Goal: Communication & Community: Answer question/provide support

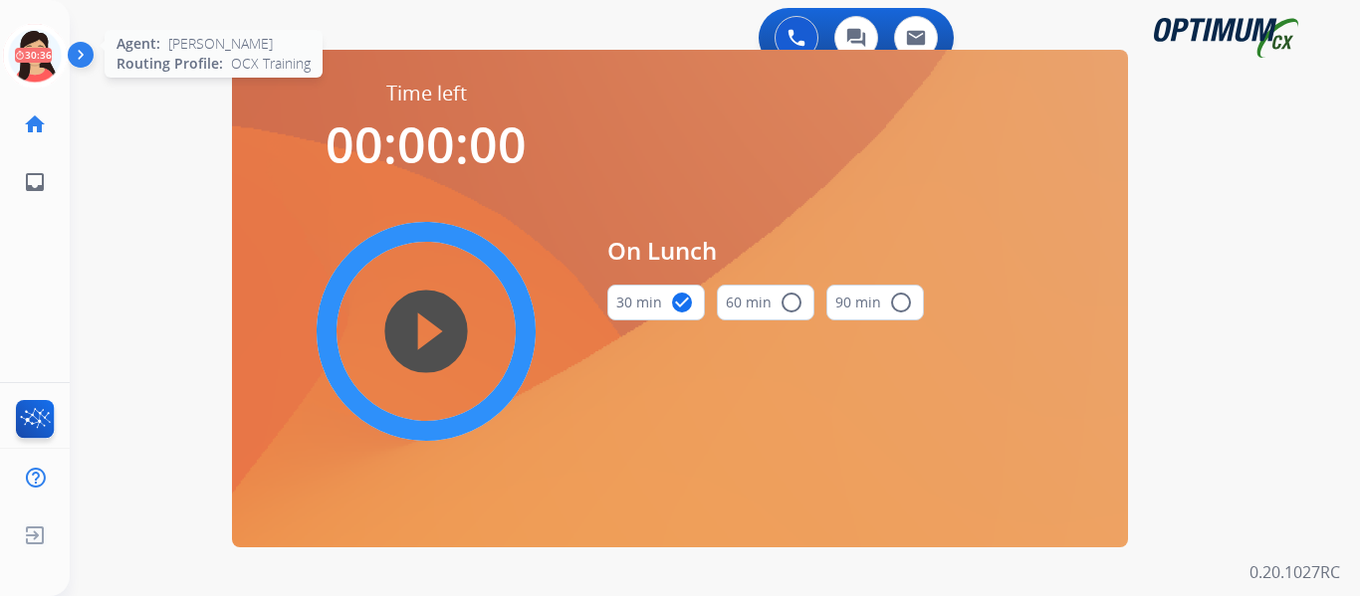
click at [31, 46] on icon at bounding box center [35, 56] width 65 height 65
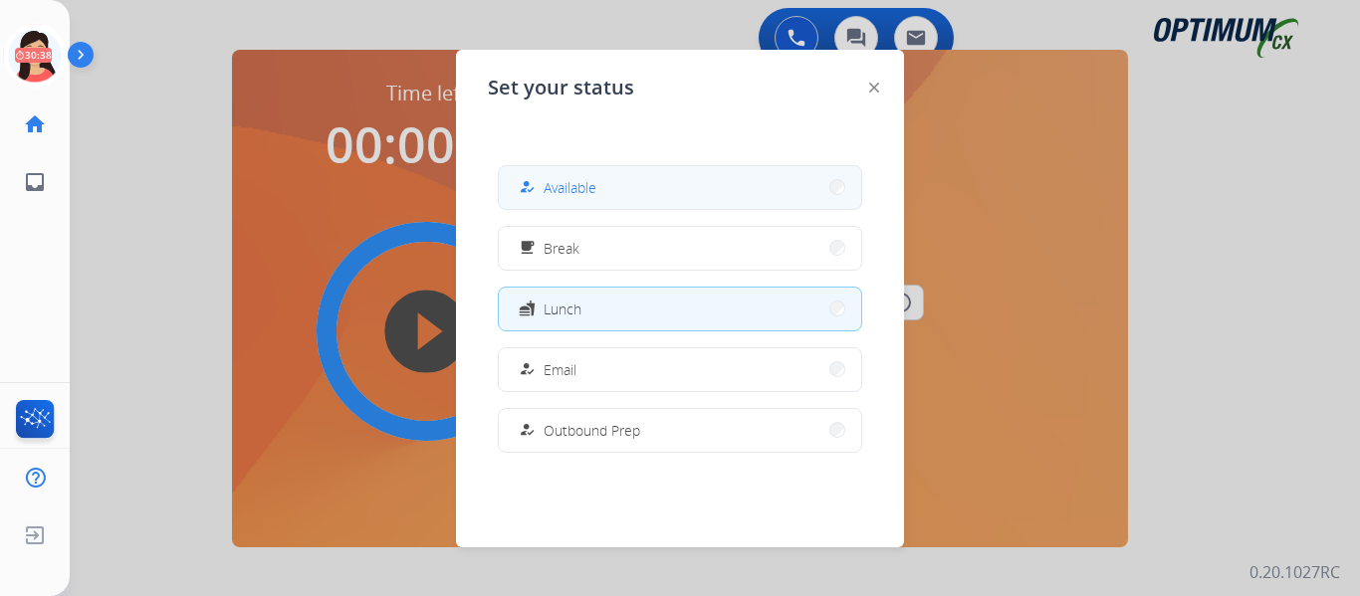
click at [599, 177] on button "how_to_reg Available" at bounding box center [680, 187] width 362 height 43
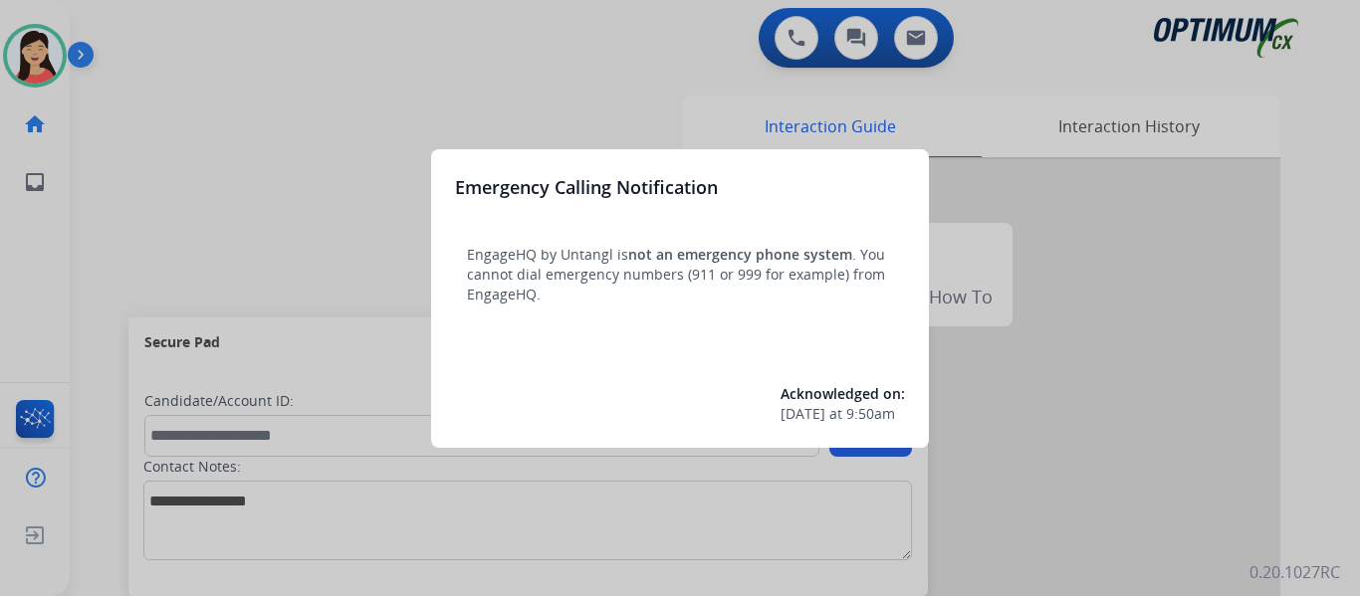
click at [276, 149] on div at bounding box center [680, 298] width 1360 height 596
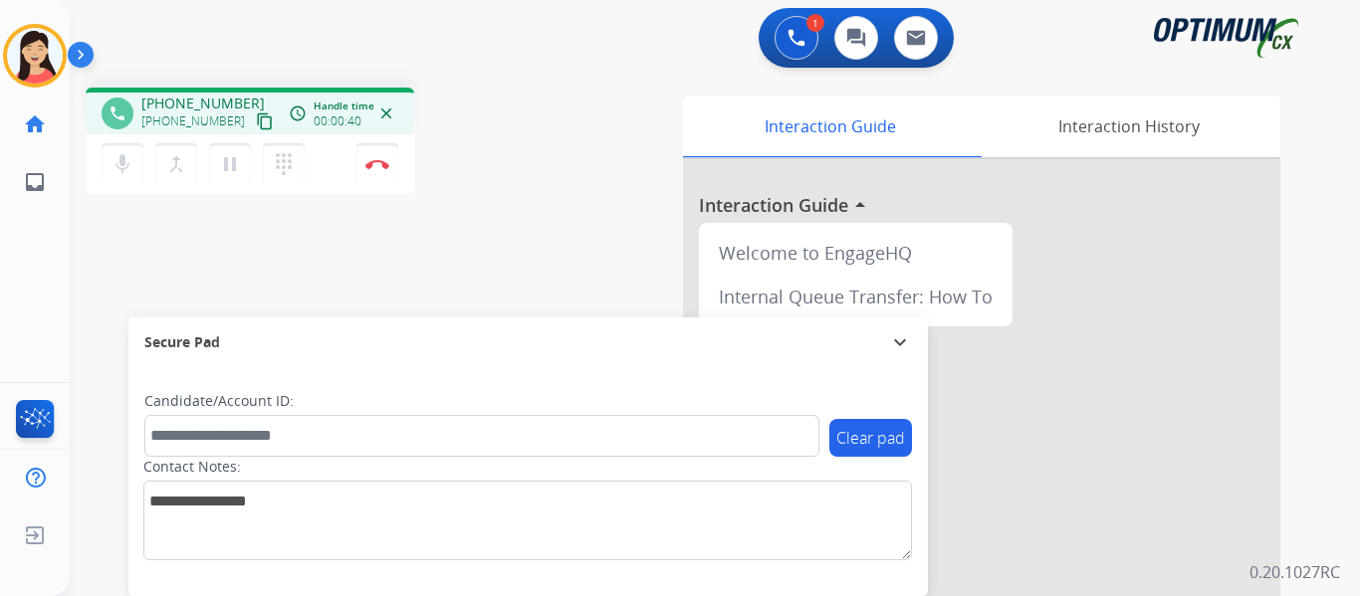
click at [256, 124] on mat-icon "content_copy" at bounding box center [265, 121] width 18 height 18
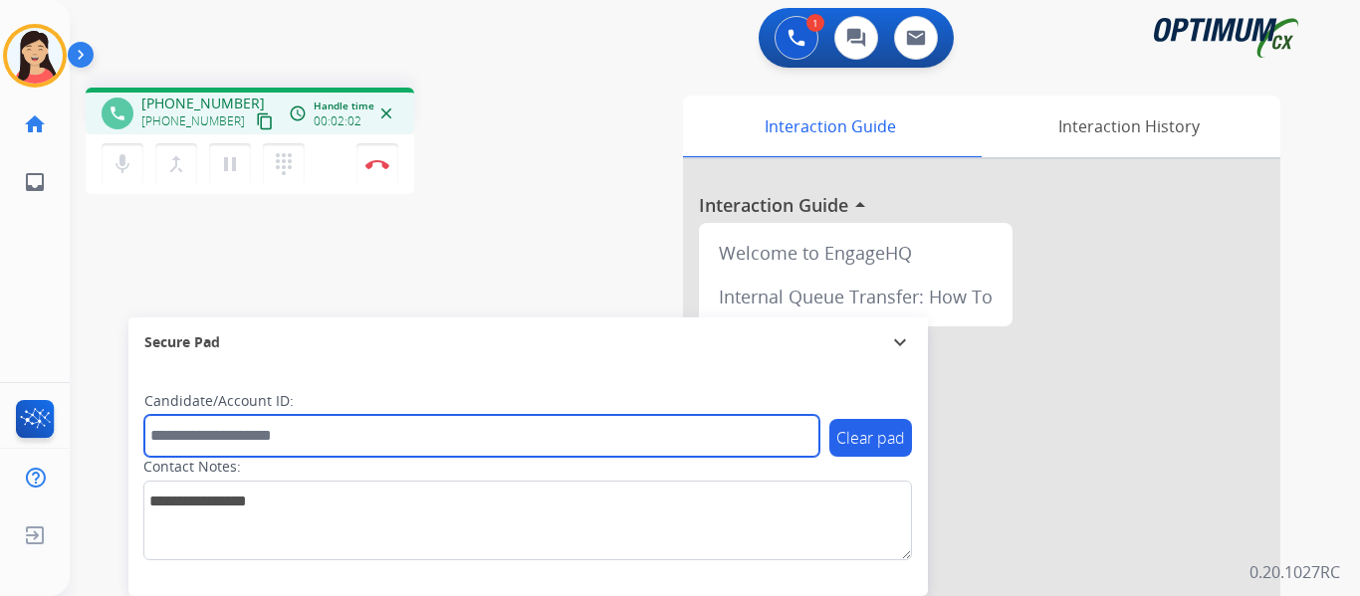
click at [319, 434] on input "text" at bounding box center [481, 436] width 675 height 42
paste input "*******"
type input "*******"
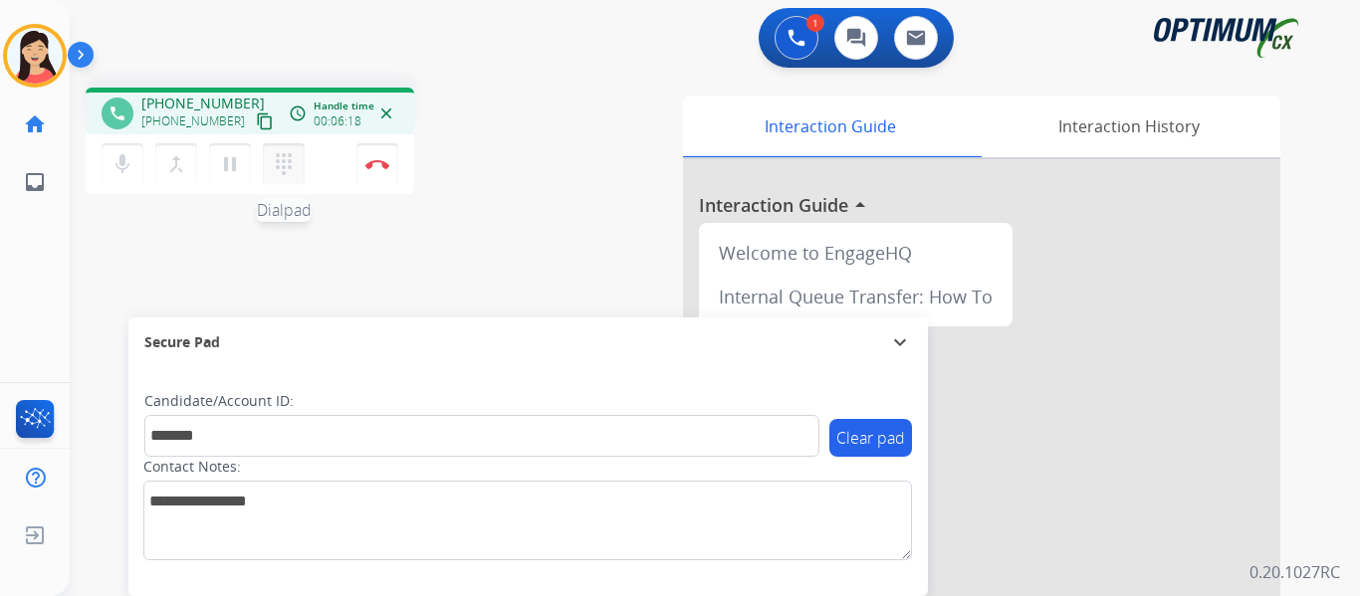
click at [288, 172] on mat-icon "dialpad" at bounding box center [284, 164] width 24 height 24
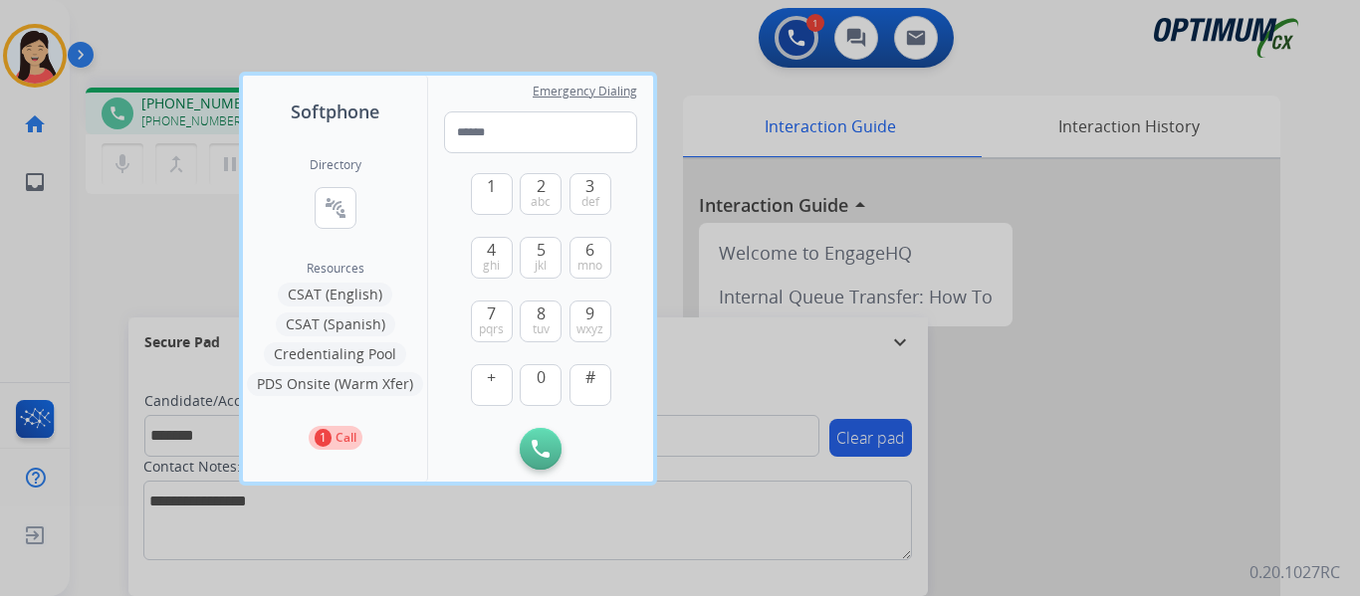
click at [345, 325] on button "CSAT (Spanish)" at bounding box center [335, 325] width 119 height 24
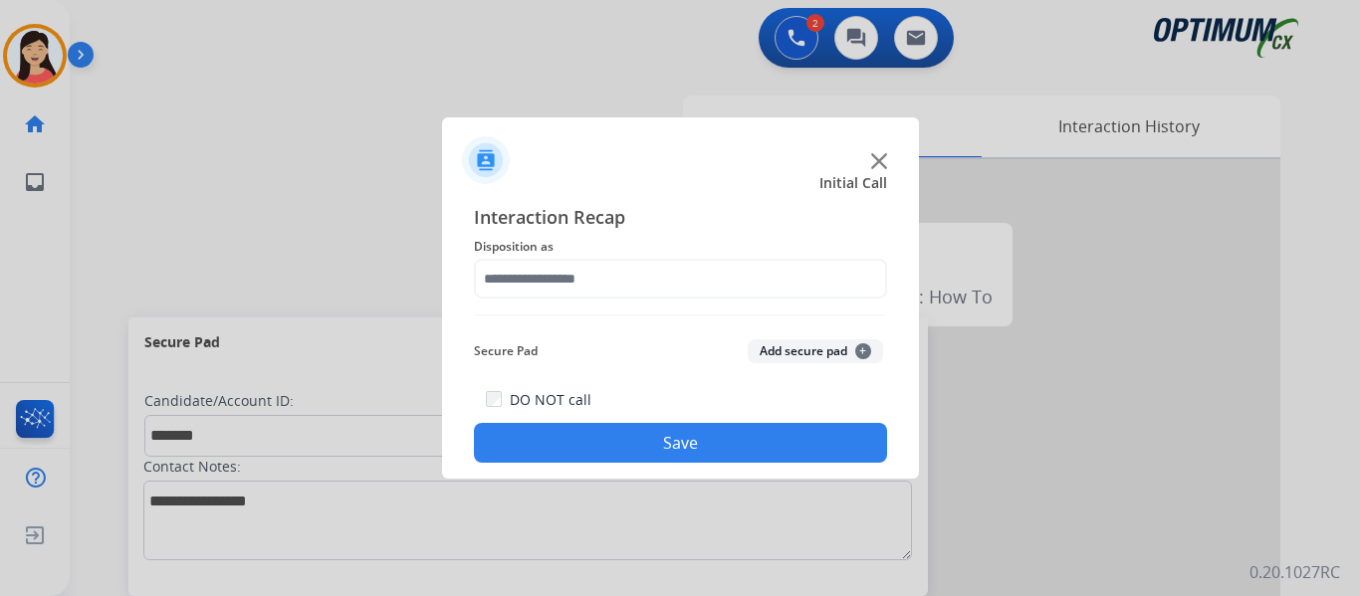
click at [779, 353] on button "Add secure pad +" at bounding box center [815, 351] width 135 height 24
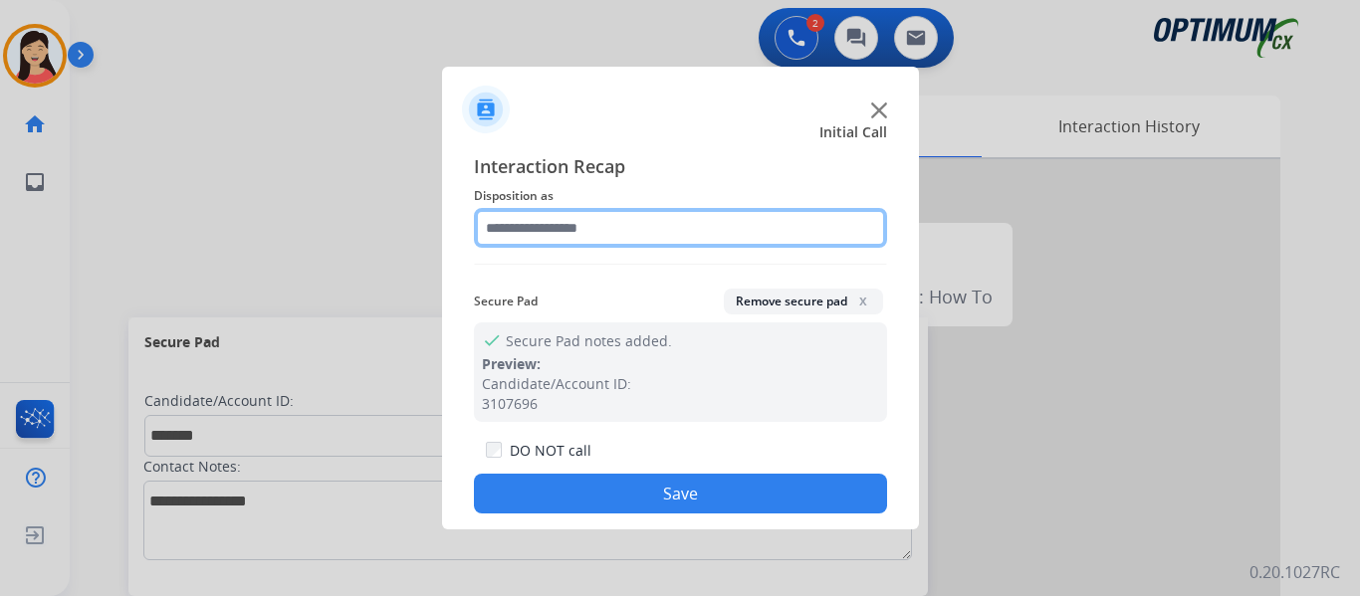
click at [568, 226] on input "text" at bounding box center [680, 228] width 413 height 40
click at [578, 235] on input "text" at bounding box center [680, 228] width 413 height 40
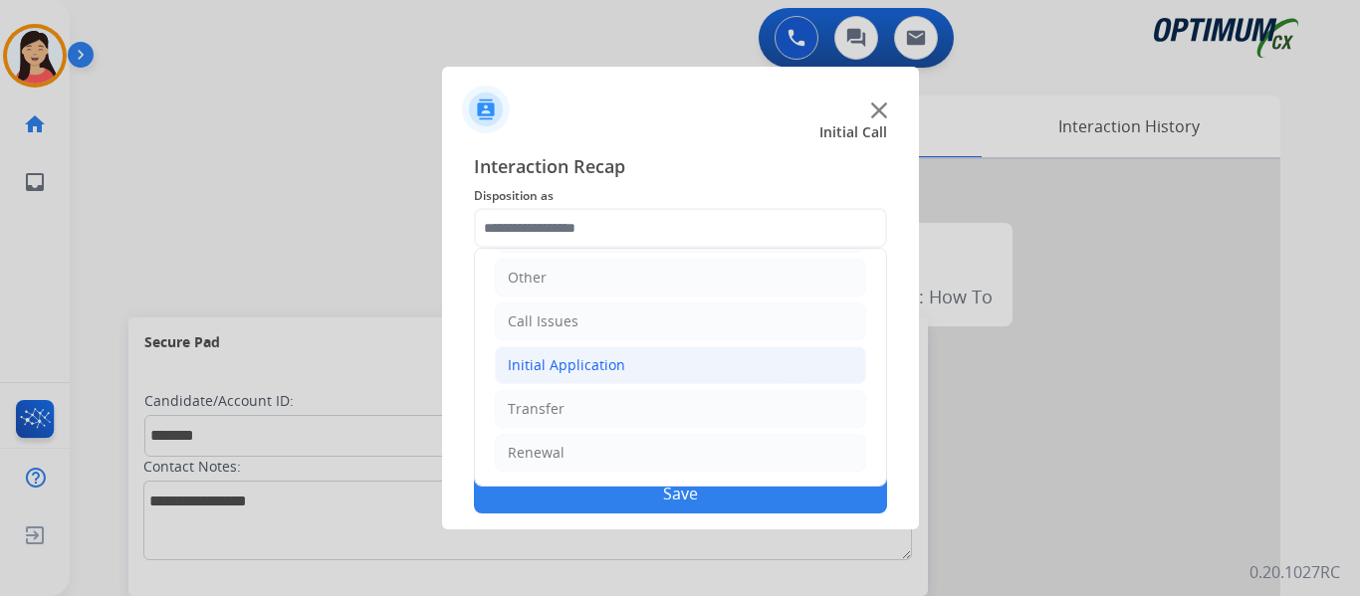
click at [566, 357] on div "Initial Application" at bounding box center [566, 365] width 117 height 20
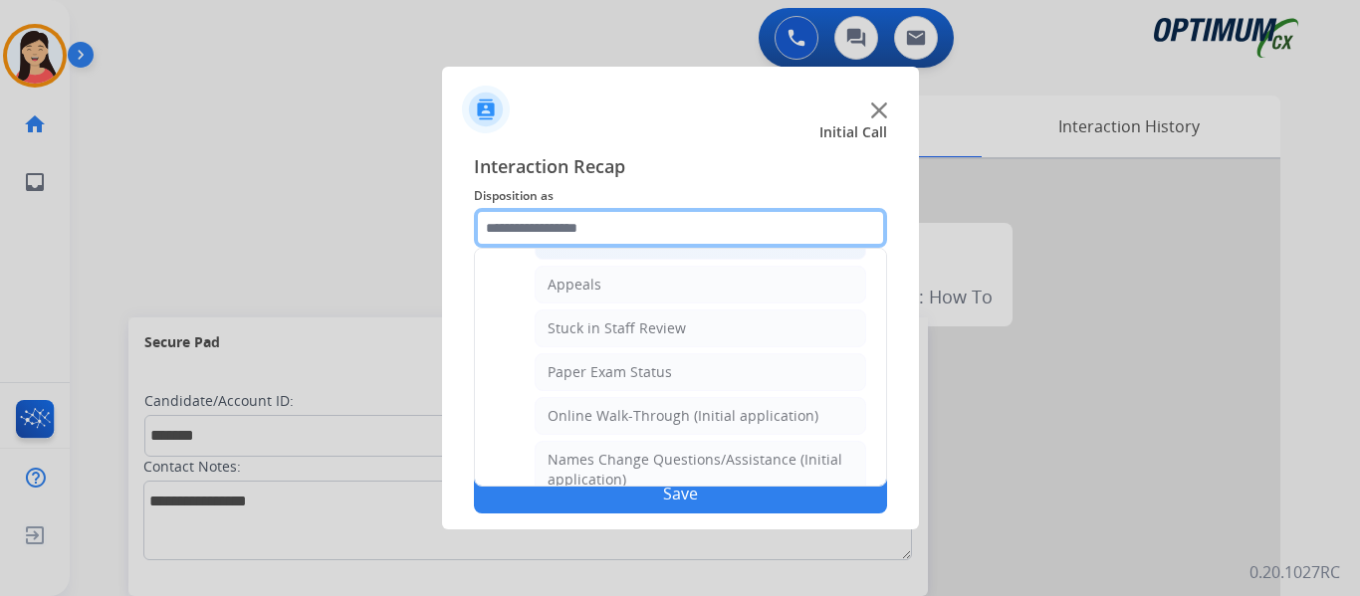
scroll to position [334, 0]
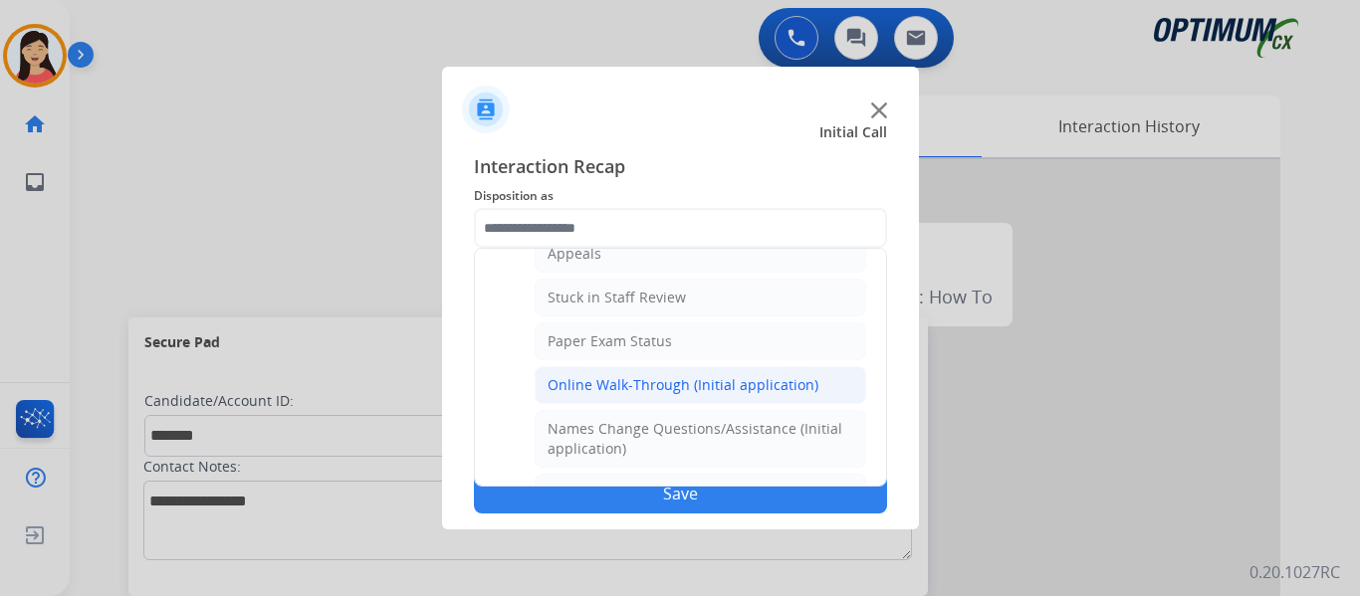
click at [639, 384] on div "Online Walk-Through (Initial application)" at bounding box center [682, 385] width 271 height 20
type input "**********"
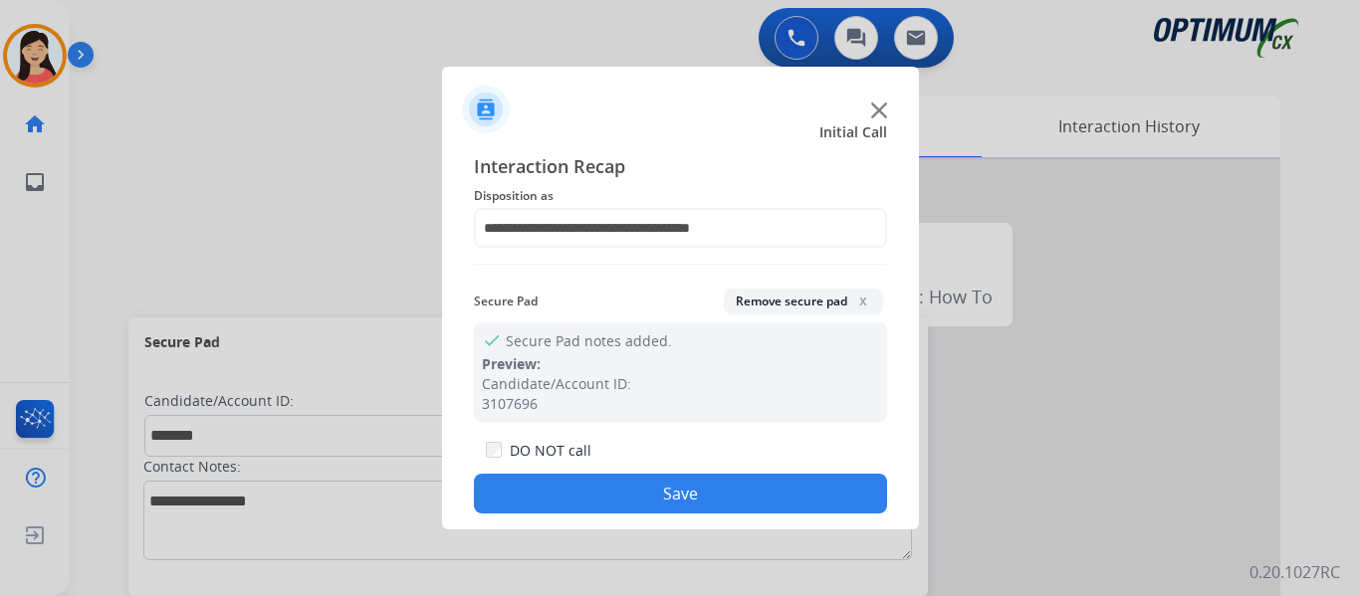
click at [746, 503] on button "Save" at bounding box center [680, 494] width 413 height 40
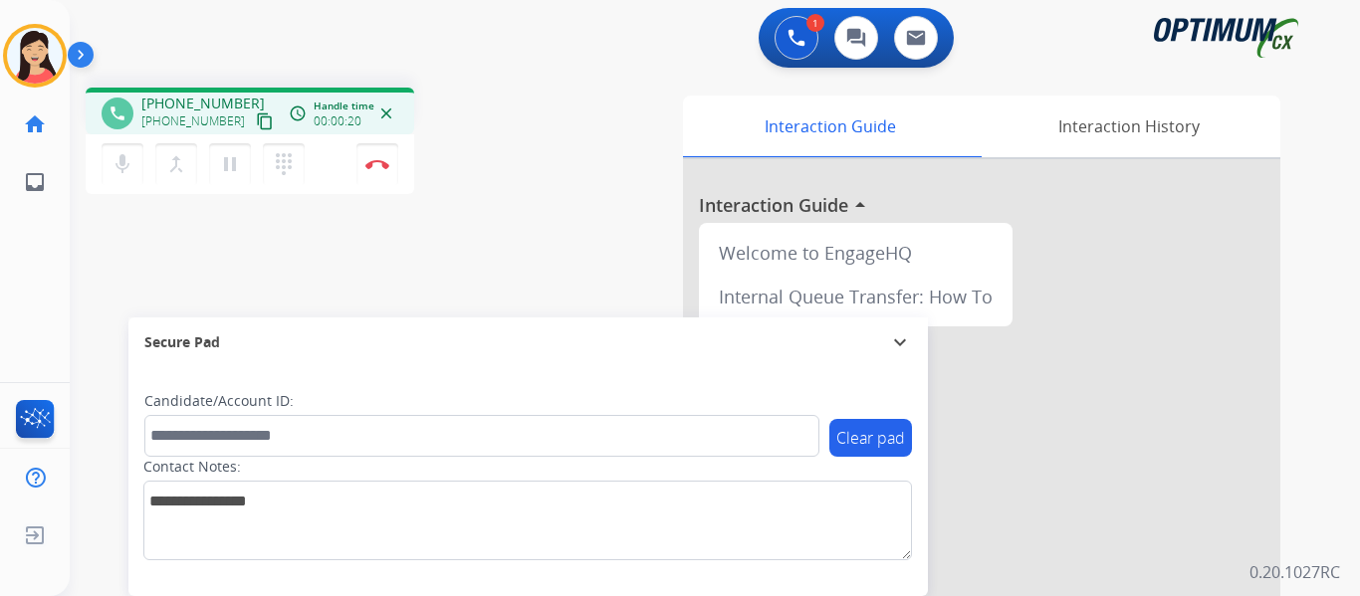
click at [255, 121] on div "[PHONE_NUMBER] content_copy" at bounding box center [208, 121] width 135 height 24
click at [256, 127] on mat-icon "content_copy" at bounding box center [265, 121] width 18 height 18
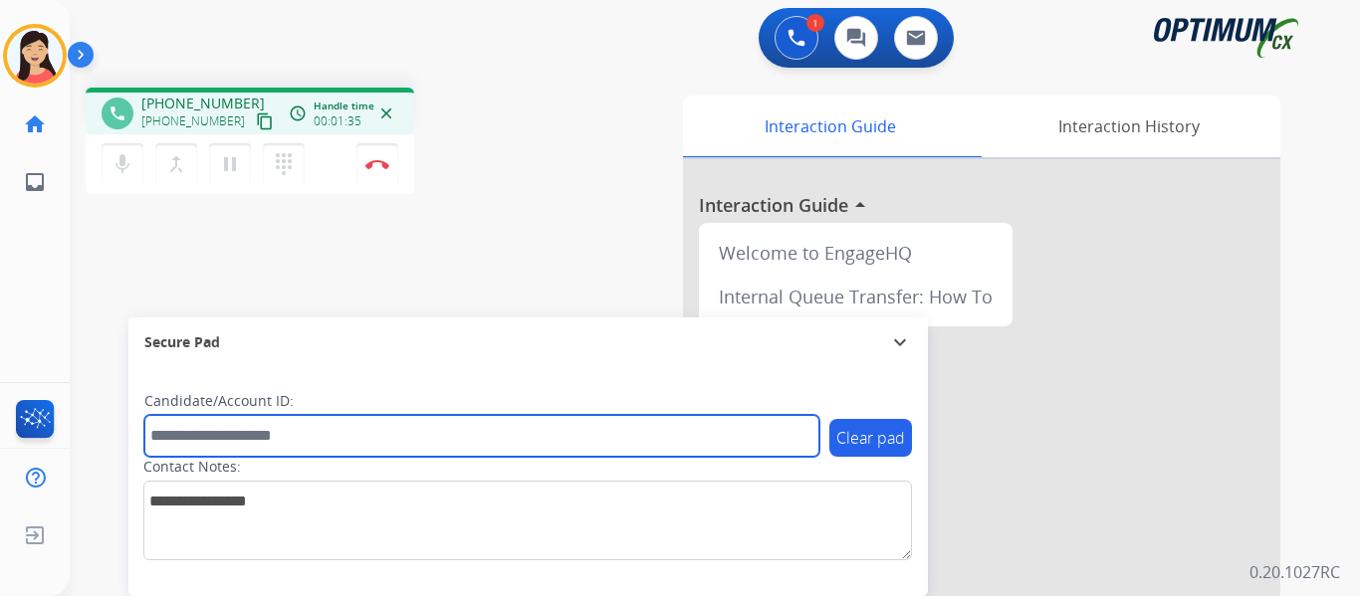
click at [373, 436] on input "text" at bounding box center [481, 436] width 675 height 42
paste input "*******"
type input "*******"
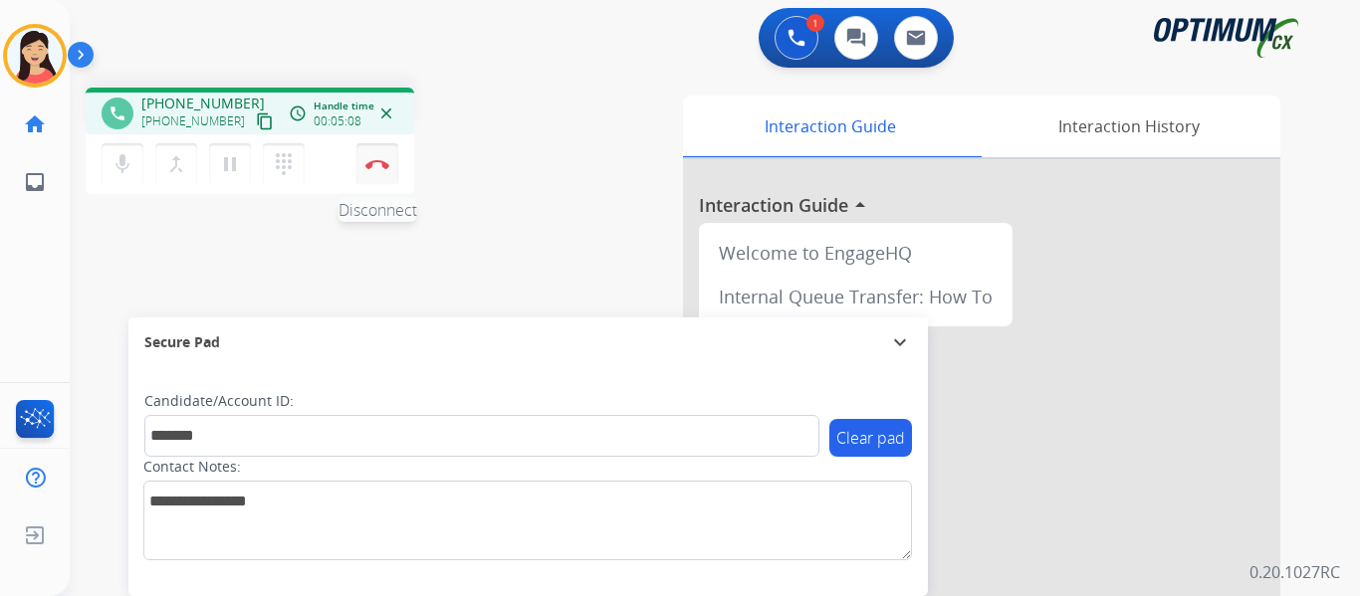
click at [367, 175] on button "Disconnect" at bounding box center [377, 164] width 42 height 42
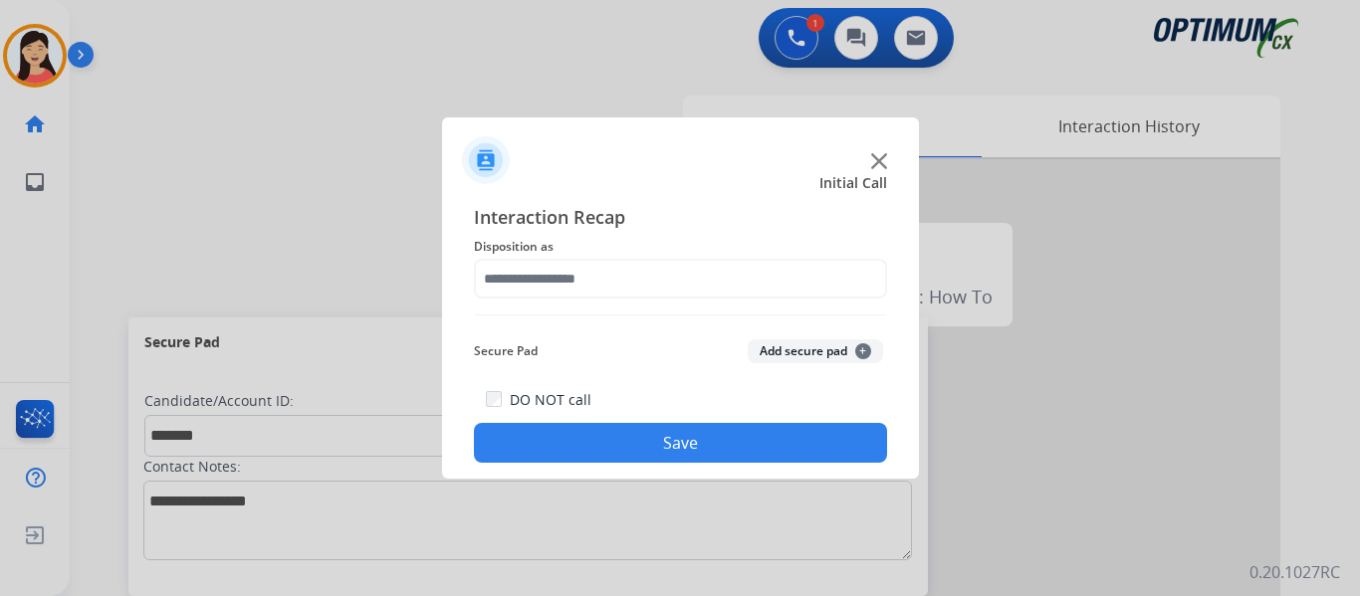
click at [826, 348] on button "Add secure pad +" at bounding box center [815, 351] width 135 height 24
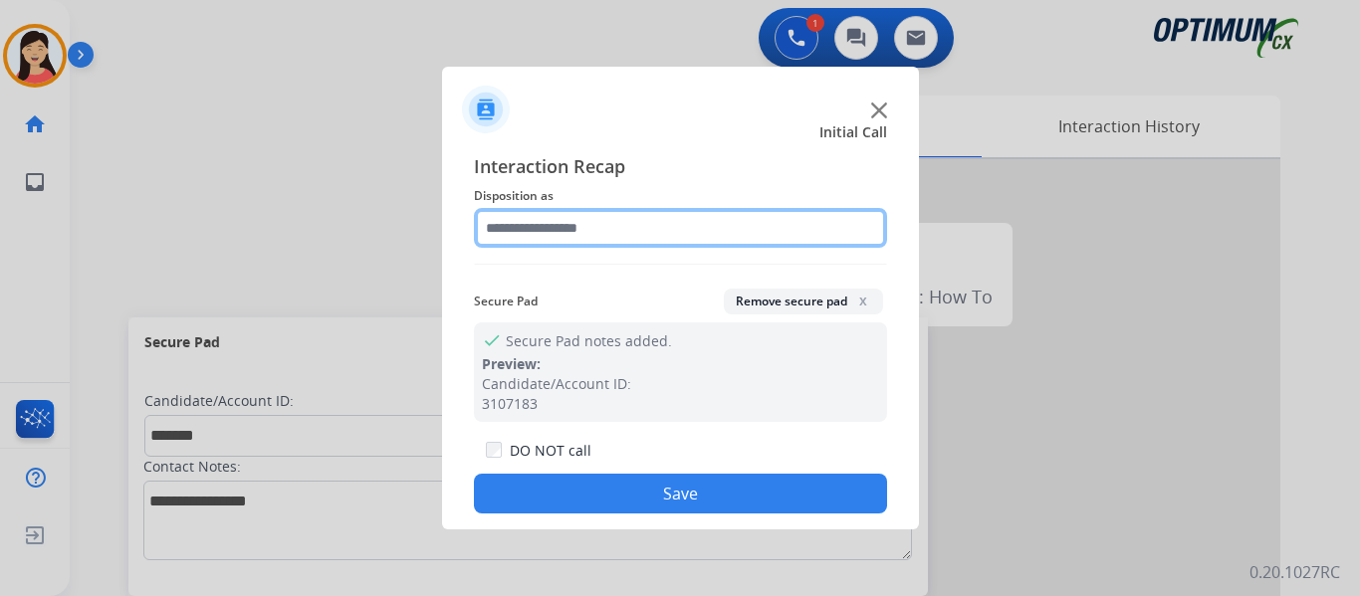
click at [608, 219] on input "text" at bounding box center [680, 228] width 413 height 40
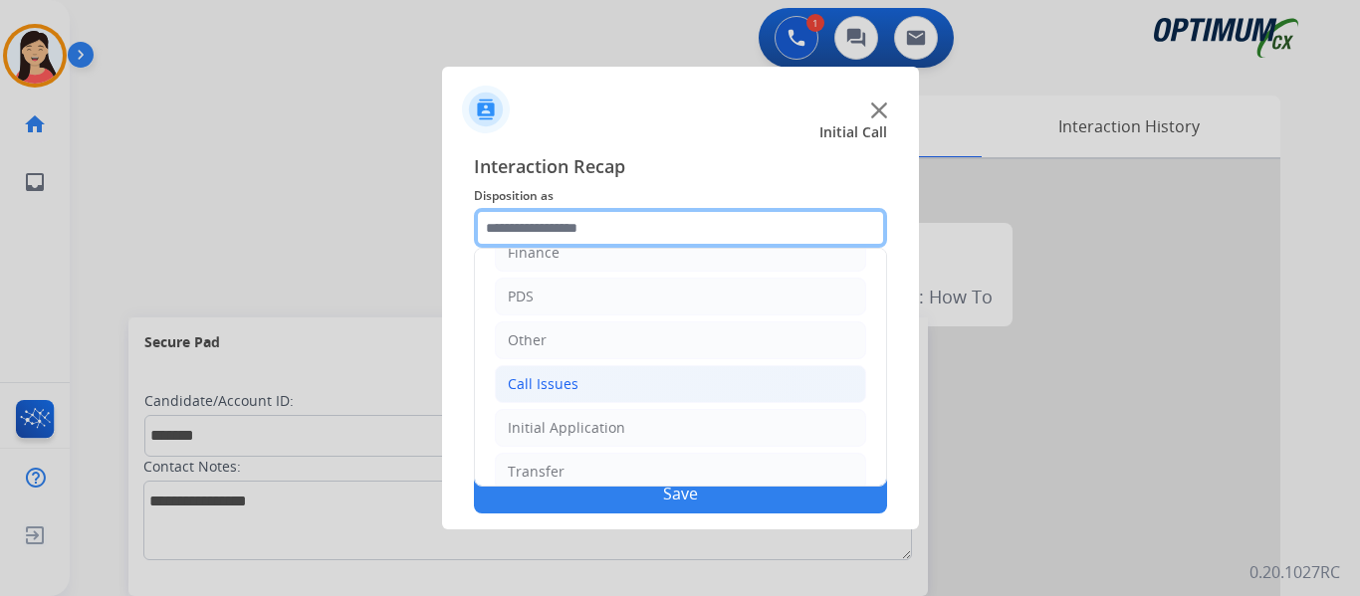
scroll to position [135, 0]
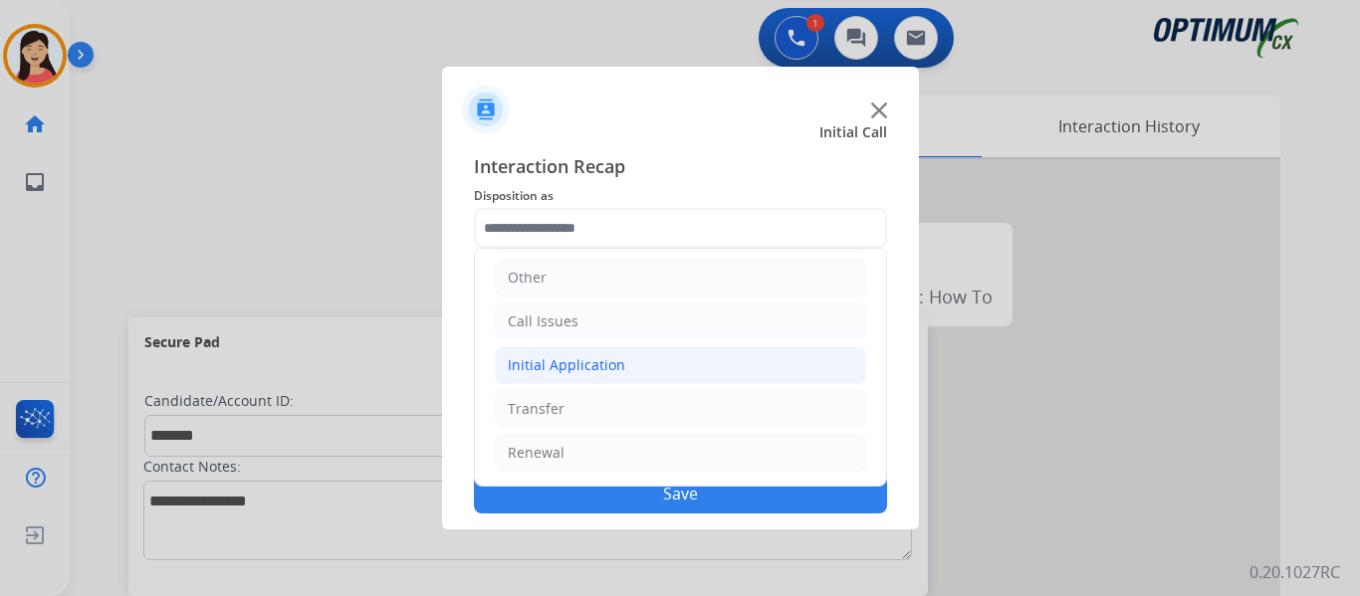
click at [599, 357] on div "Initial Application" at bounding box center [566, 365] width 117 height 20
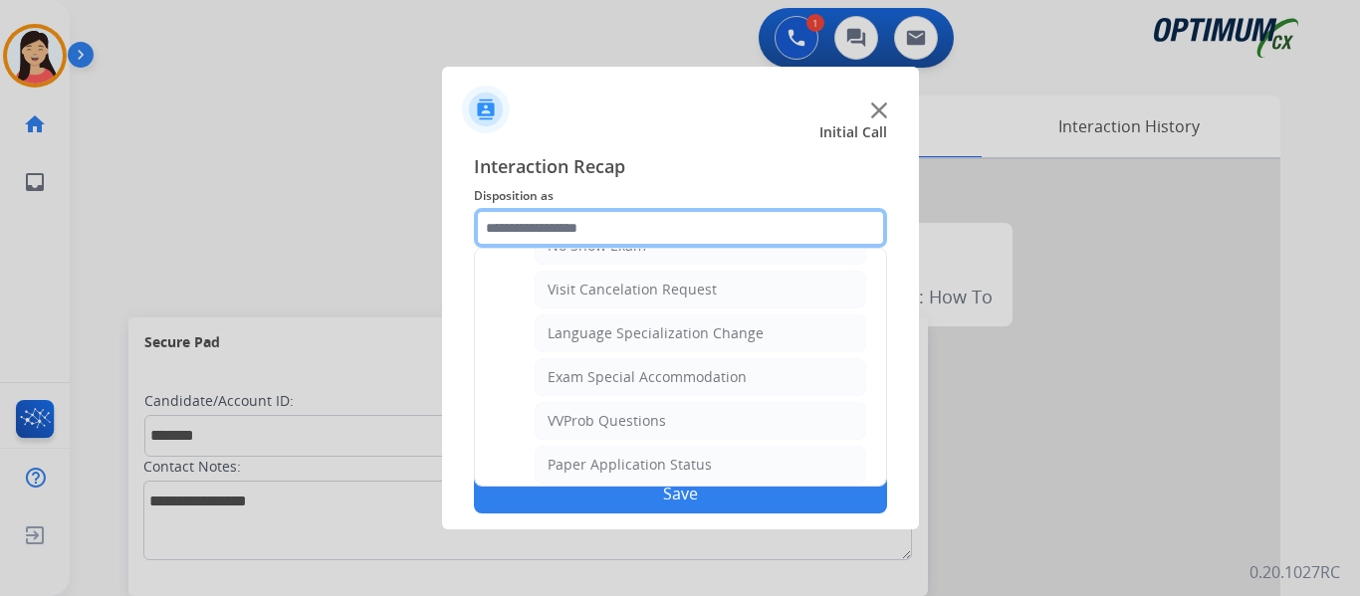
scroll to position [1031, 0]
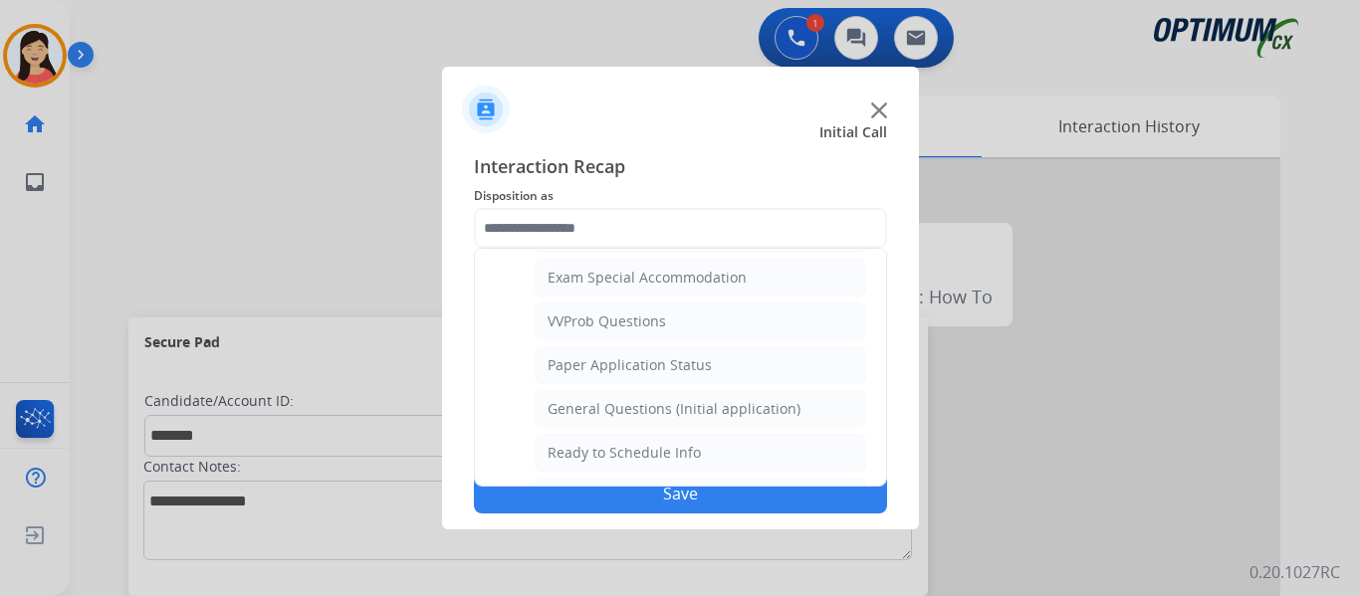
drag, startPoint x: 664, startPoint y: 404, endPoint x: 676, endPoint y: 411, distance: 13.8
click at [665, 404] on div "General Questions (Initial application)" at bounding box center [673, 409] width 253 height 20
type input "**********"
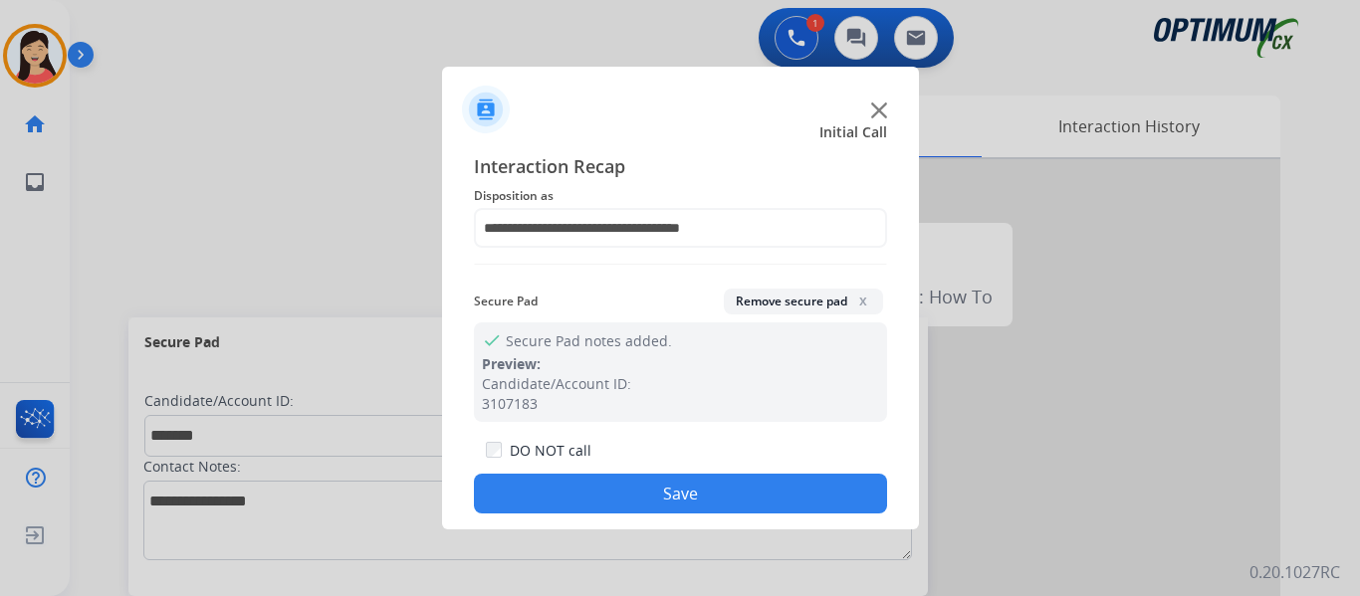
click at [746, 489] on button "Save" at bounding box center [680, 494] width 413 height 40
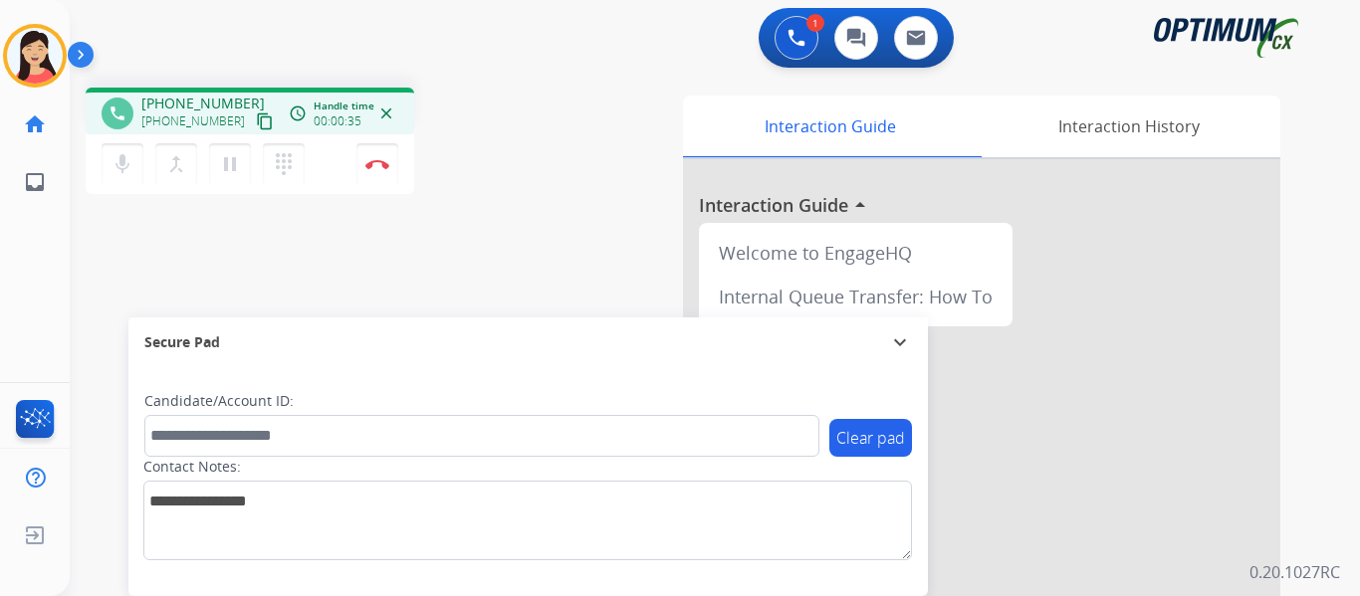
click at [253, 111] on button "content_copy" at bounding box center [265, 121] width 24 height 24
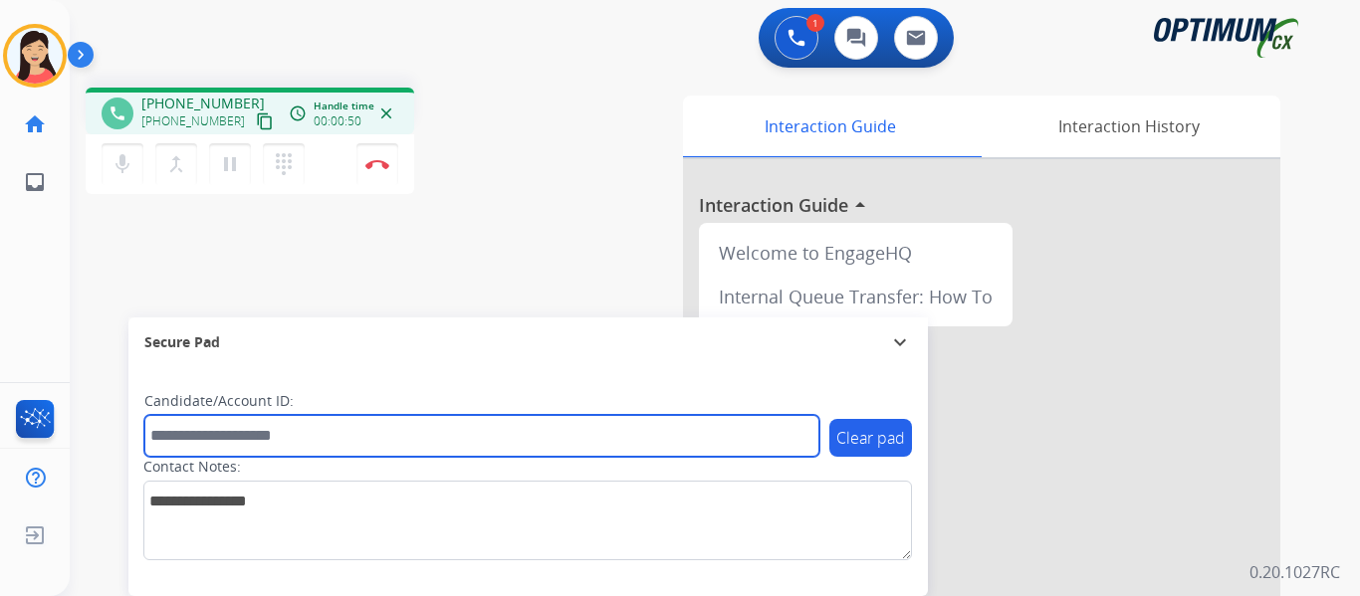
click at [381, 432] on input "text" at bounding box center [481, 436] width 675 height 42
paste input "*******"
type input "*******"
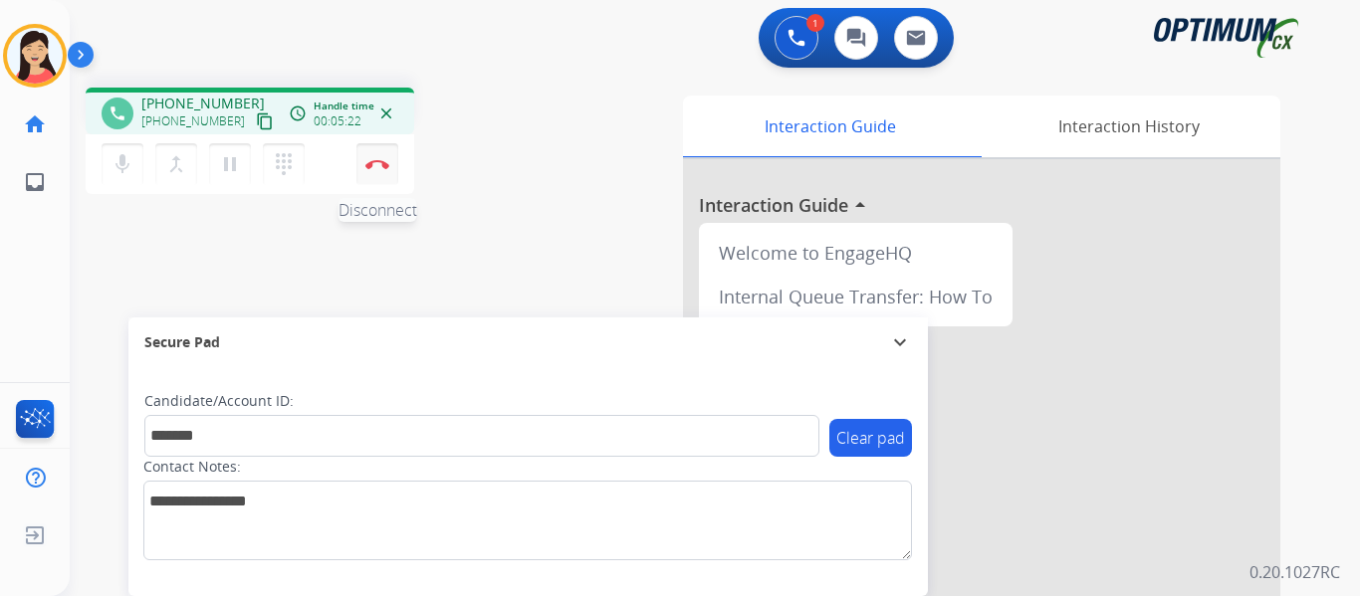
click at [381, 172] on button "Disconnect" at bounding box center [377, 164] width 42 height 42
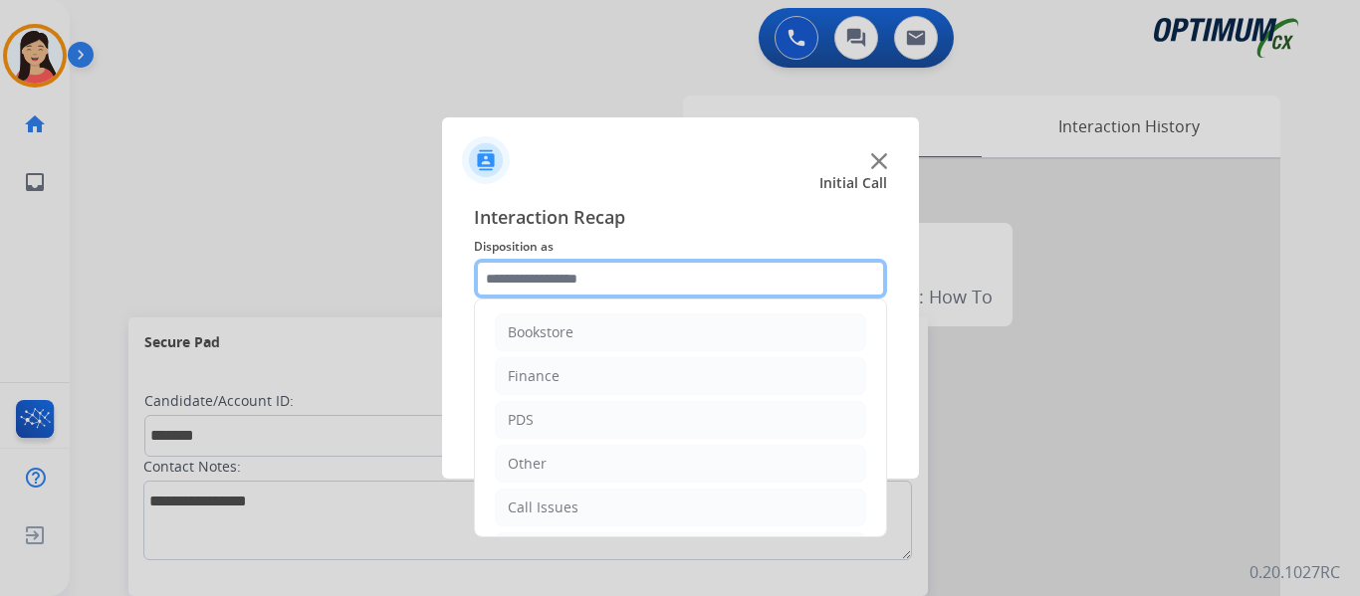
click at [615, 280] on input "text" at bounding box center [680, 279] width 413 height 40
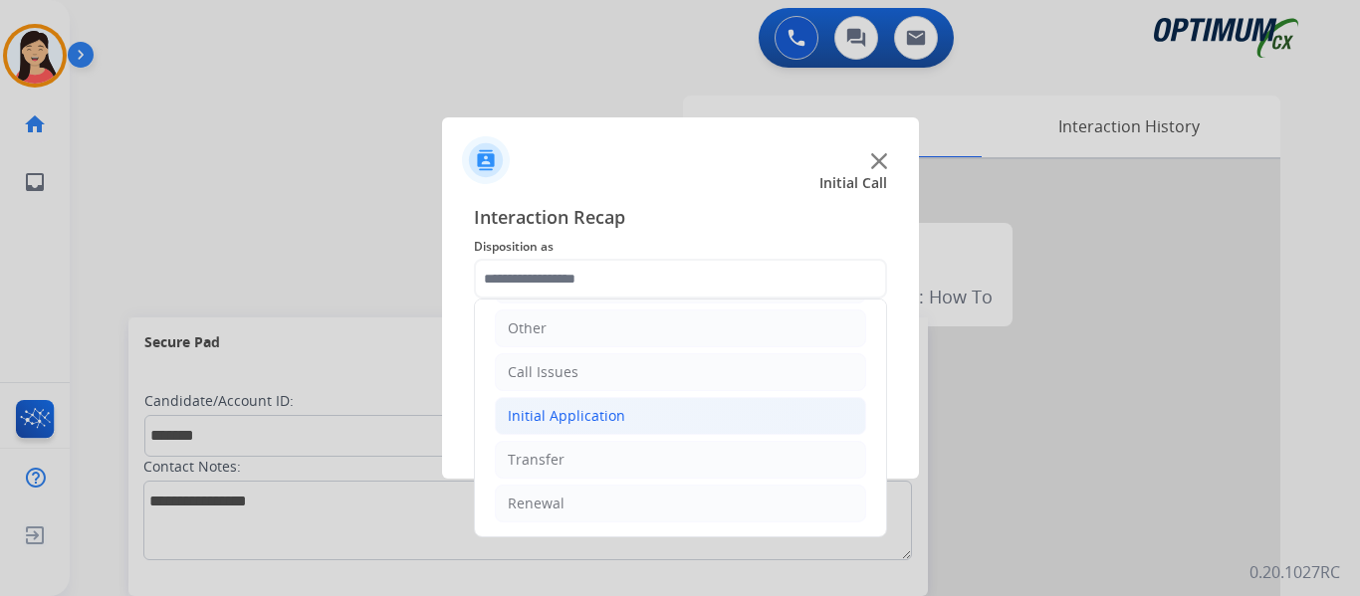
click at [593, 417] on div "Initial Application" at bounding box center [566, 416] width 117 height 20
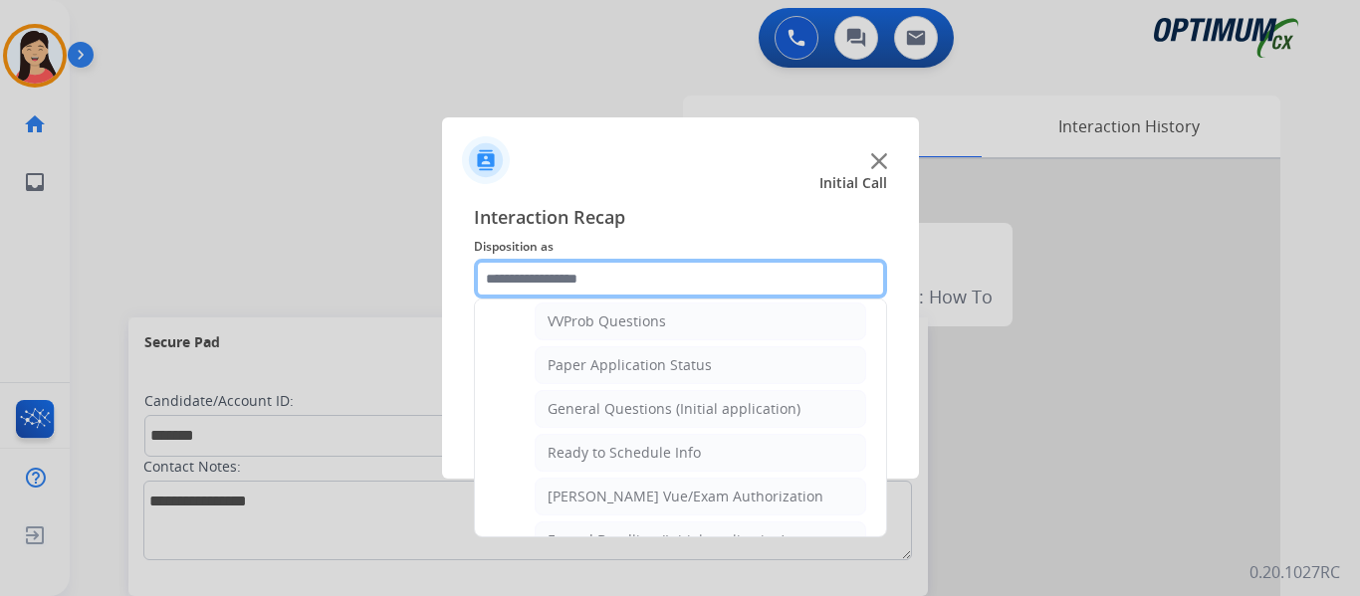
scroll to position [1131, 0]
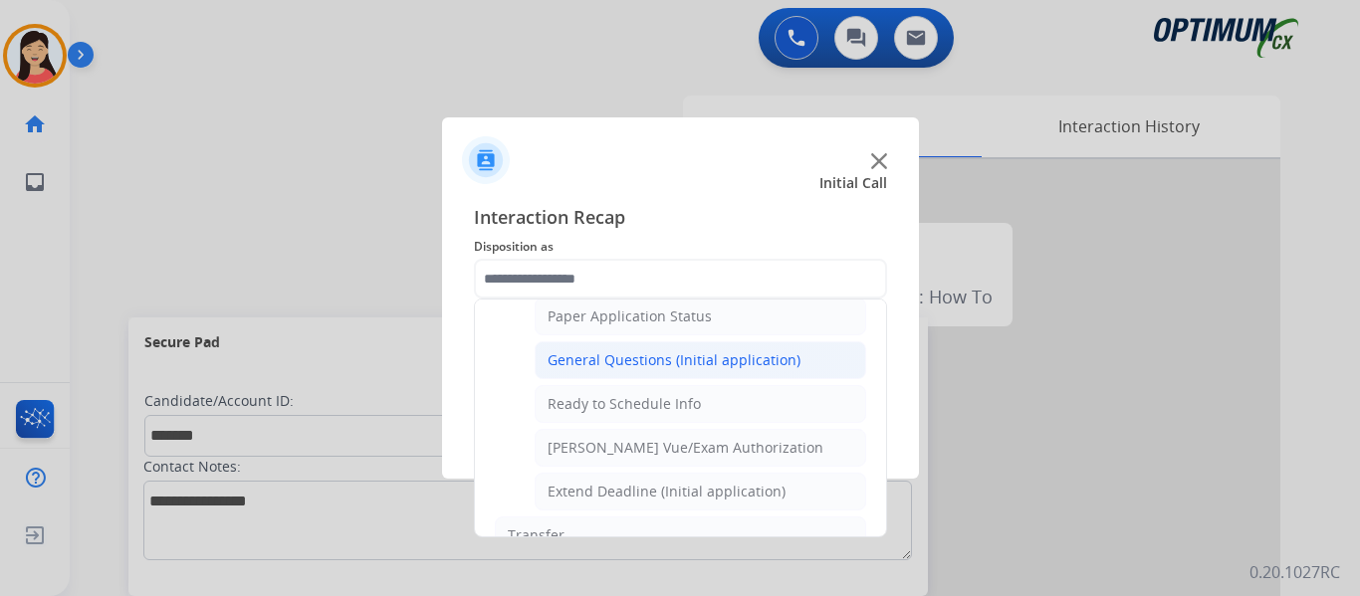
click at [753, 362] on div "General Questions (Initial application)" at bounding box center [673, 360] width 253 height 20
type input "**********"
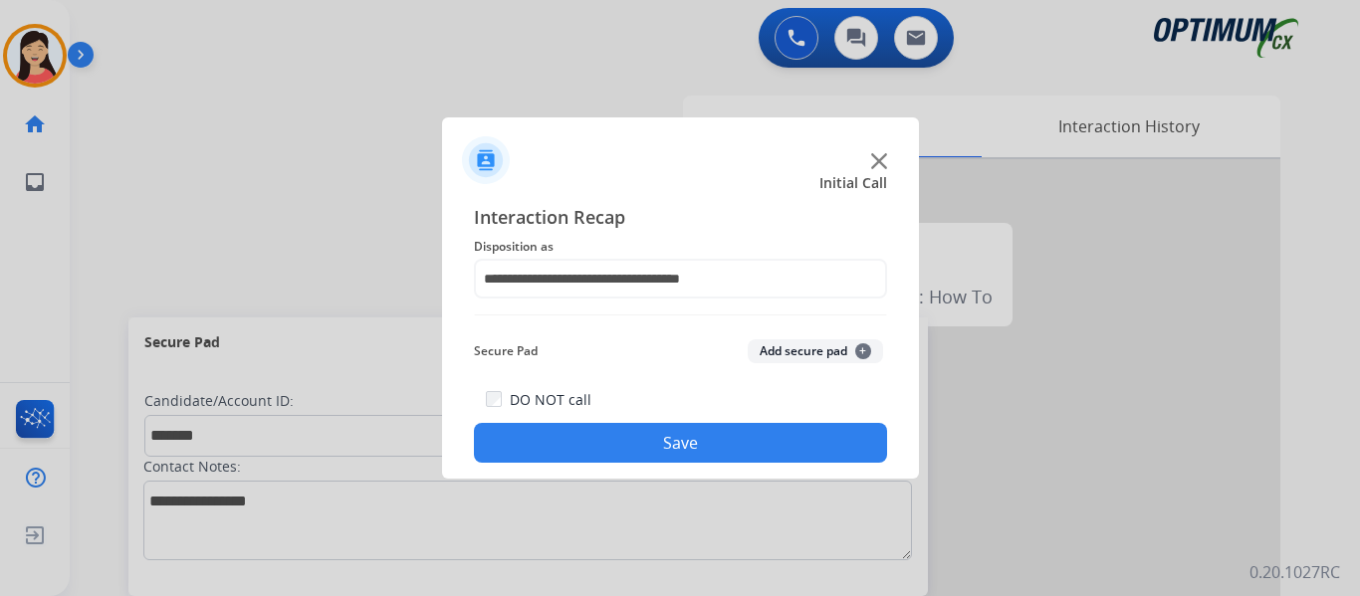
click at [829, 360] on button "Add secure pad +" at bounding box center [815, 351] width 135 height 24
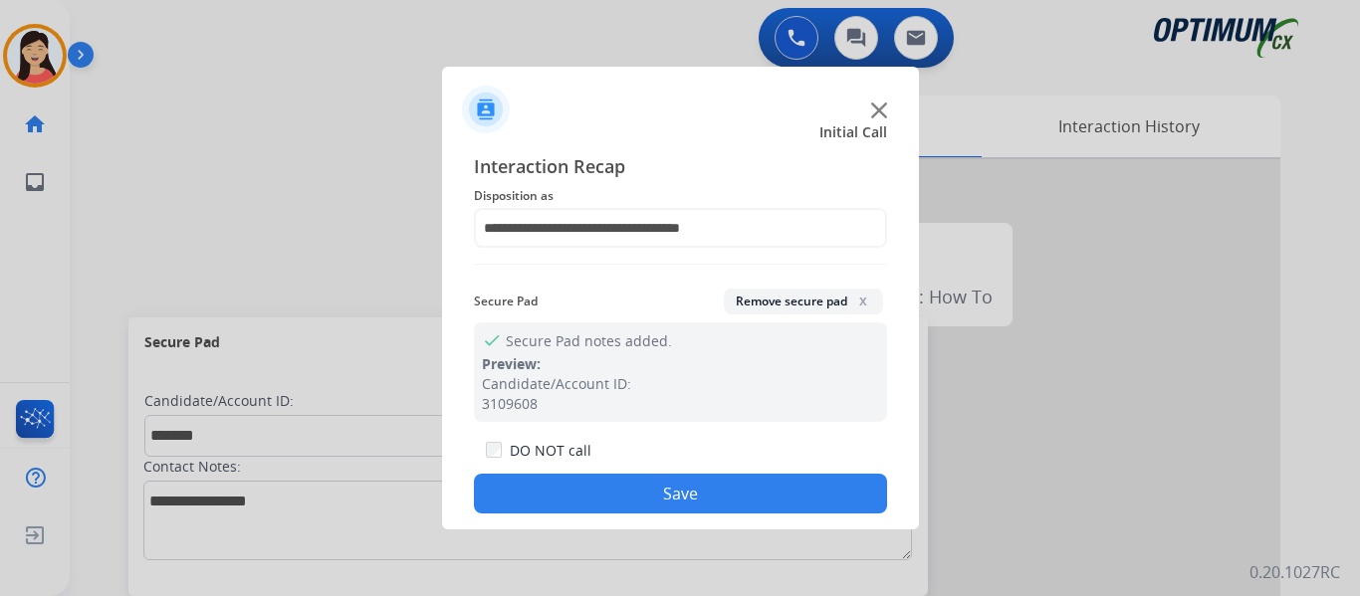
click at [832, 501] on button "Save" at bounding box center [680, 494] width 413 height 40
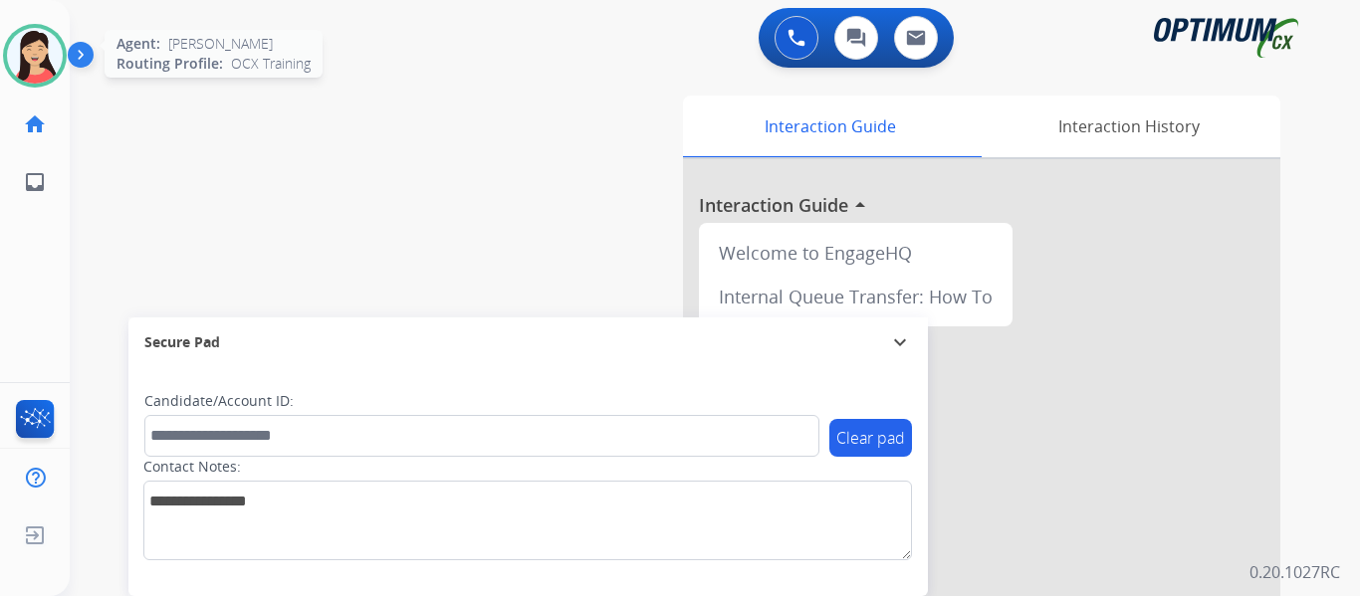
click at [36, 43] on img at bounding box center [35, 56] width 56 height 56
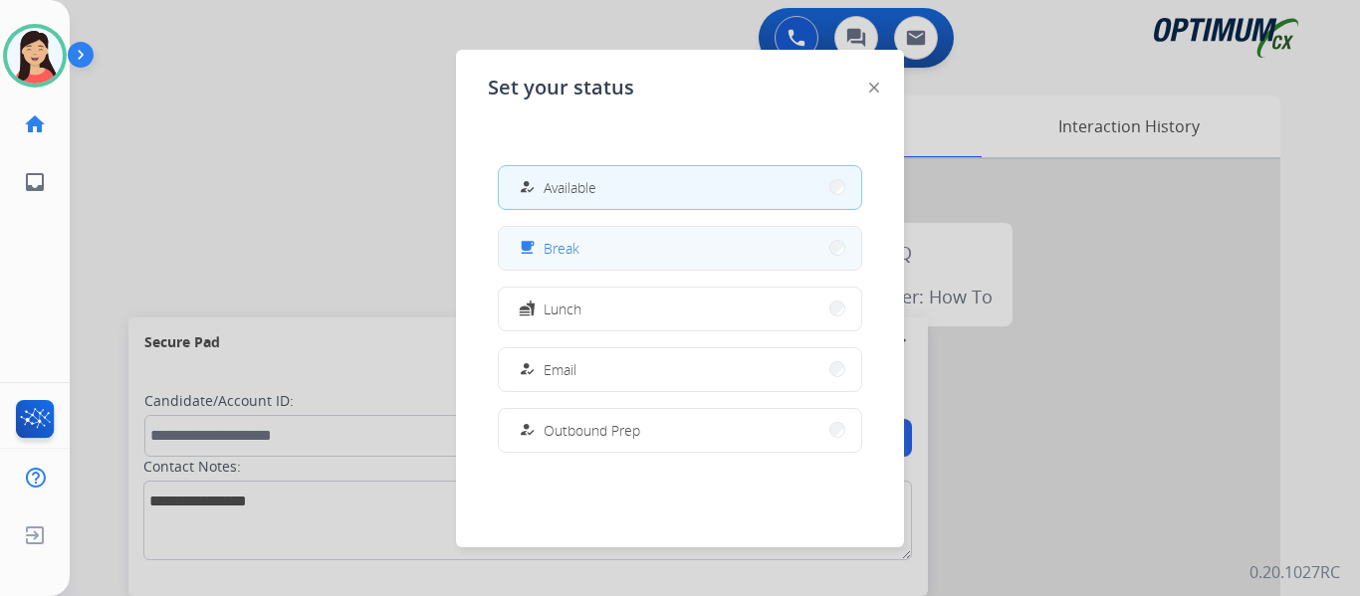
click at [693, 239] on button "free_breakfast Break" at bounding box center [680, 248] width 362 height 43
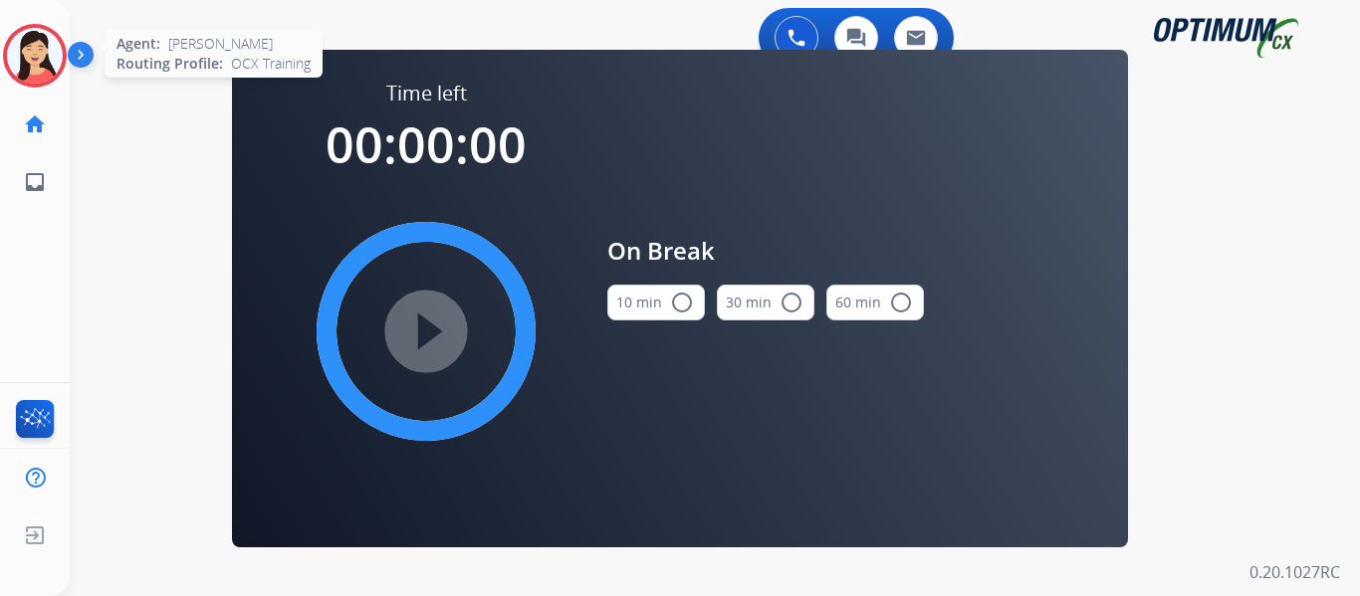
click at [10, 57] on img at bounding box center [35, 56] width 56 height 56
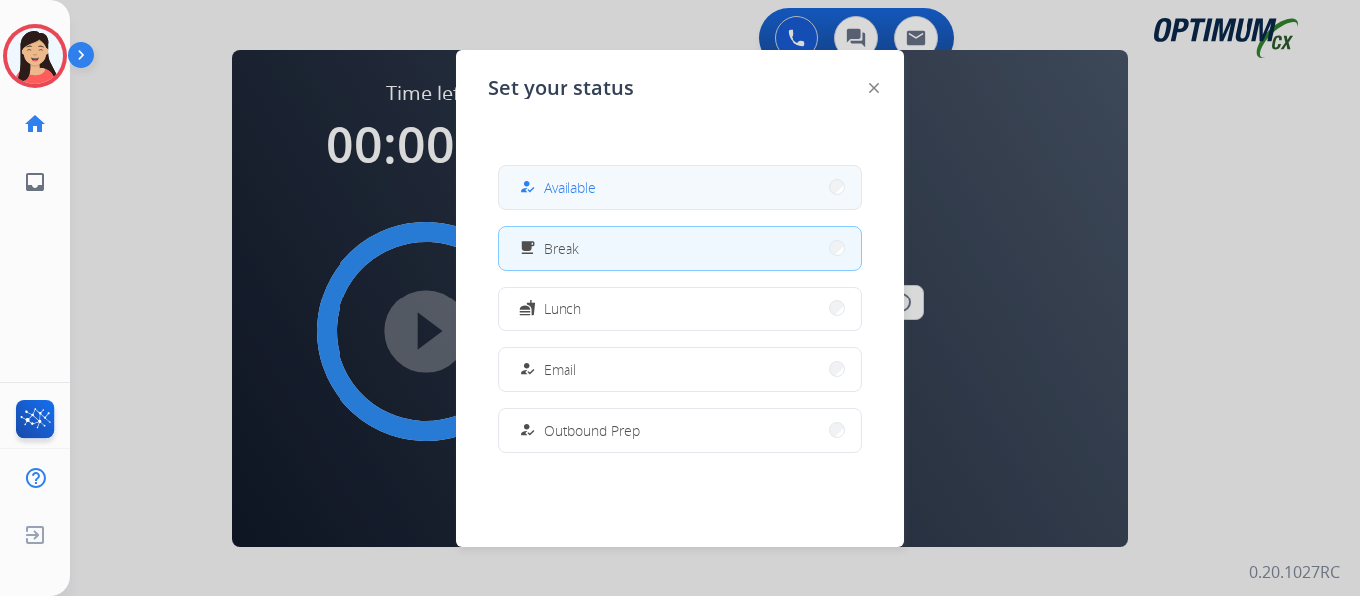
click at [571, 188] on span "Available" at bounding box center [569, 187] width 53 height 21
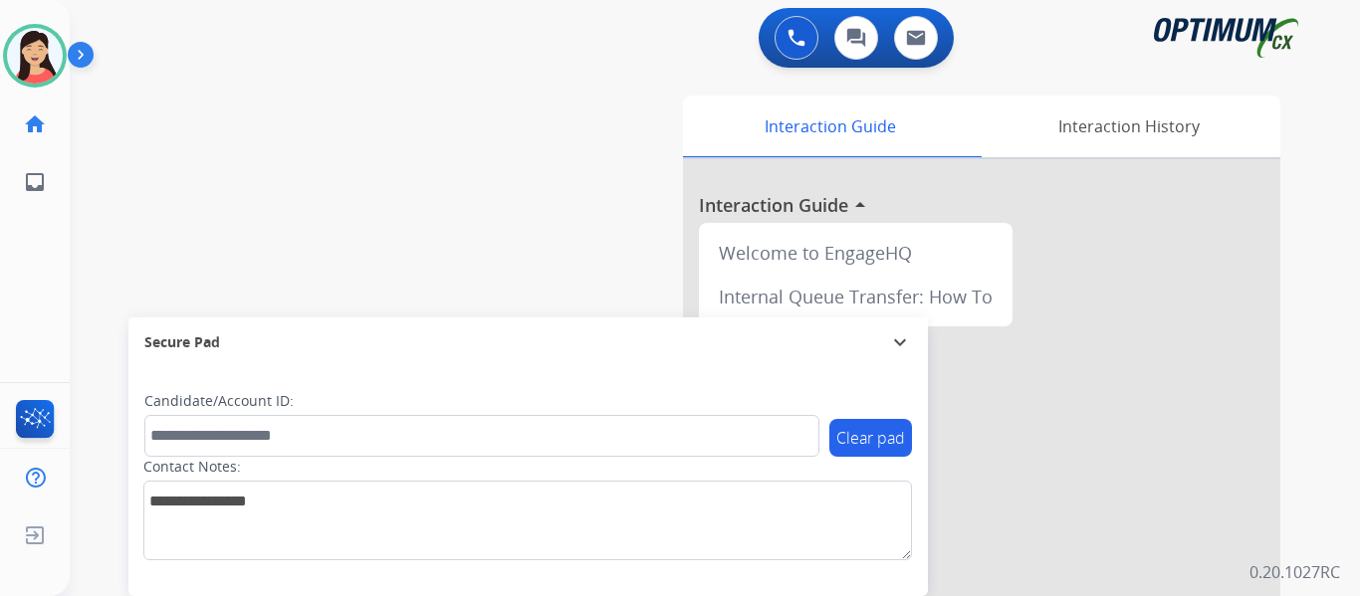
click at [443, 170] on div "swap_horiz Break voice bridge close_fullscreen Connect 3-Way Call merge_type Se…" at bounding box center [691, 487] width 1242 height 830
drag, startPoint x: 34, startPoint y: 53, endPoint x: 43, endPoint y: 59, distance: 10.8
click at [34, 53] on img at bounding box center [35, 56] width 56 height 56
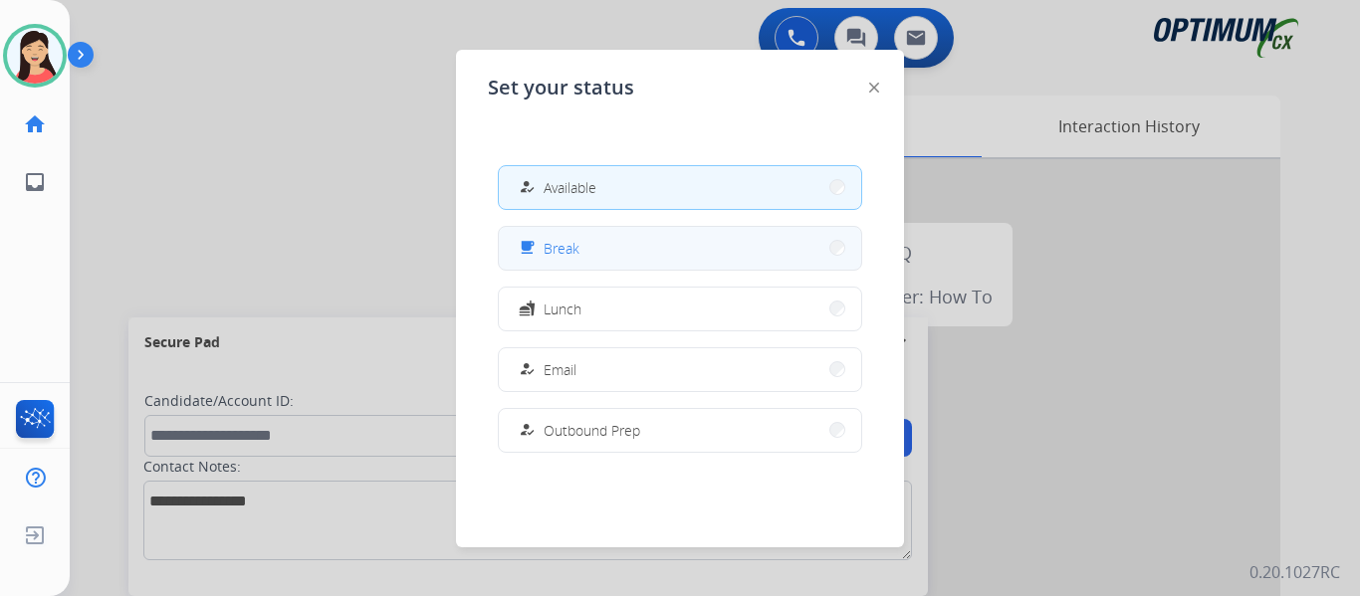
click at [707, 249] on button "free_breakfast Break" at bounding box center [680, 248] width 362 height 43
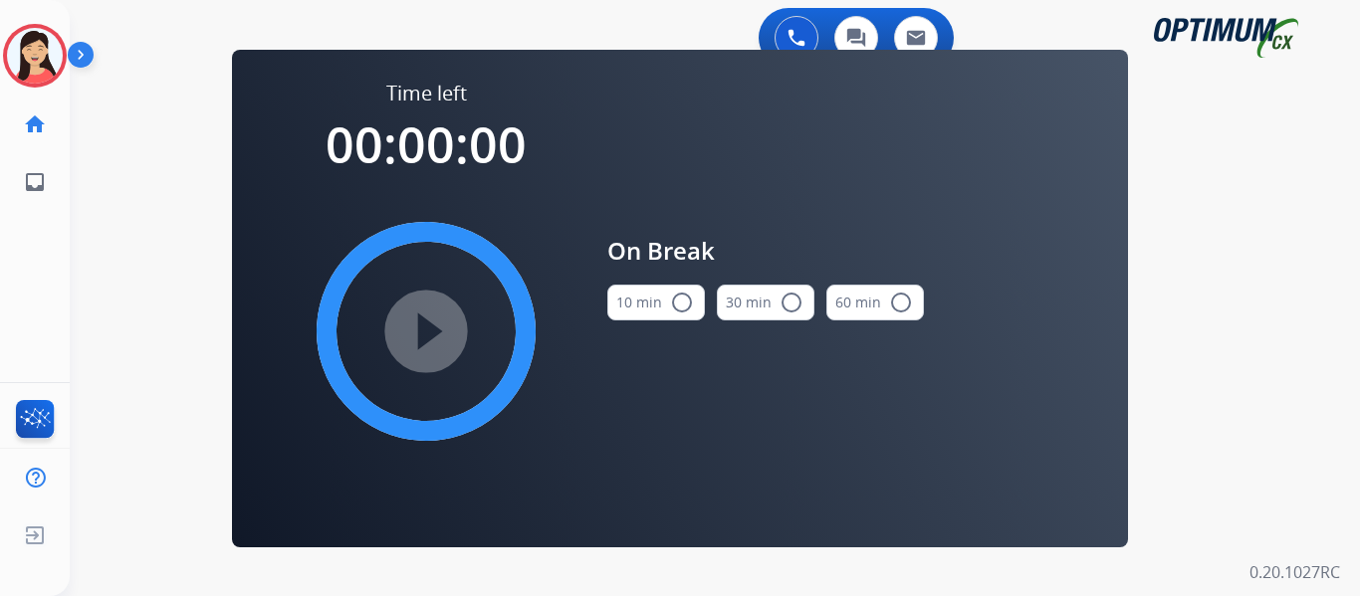
click at [653, 299] on button "10 min radio_button_unchecked" at bounding box center [656, 303] width 98 height 36
click at [430, 341] on mat-icon "play_circle_filled" at bounding box center [426, 332] width 24 height 24
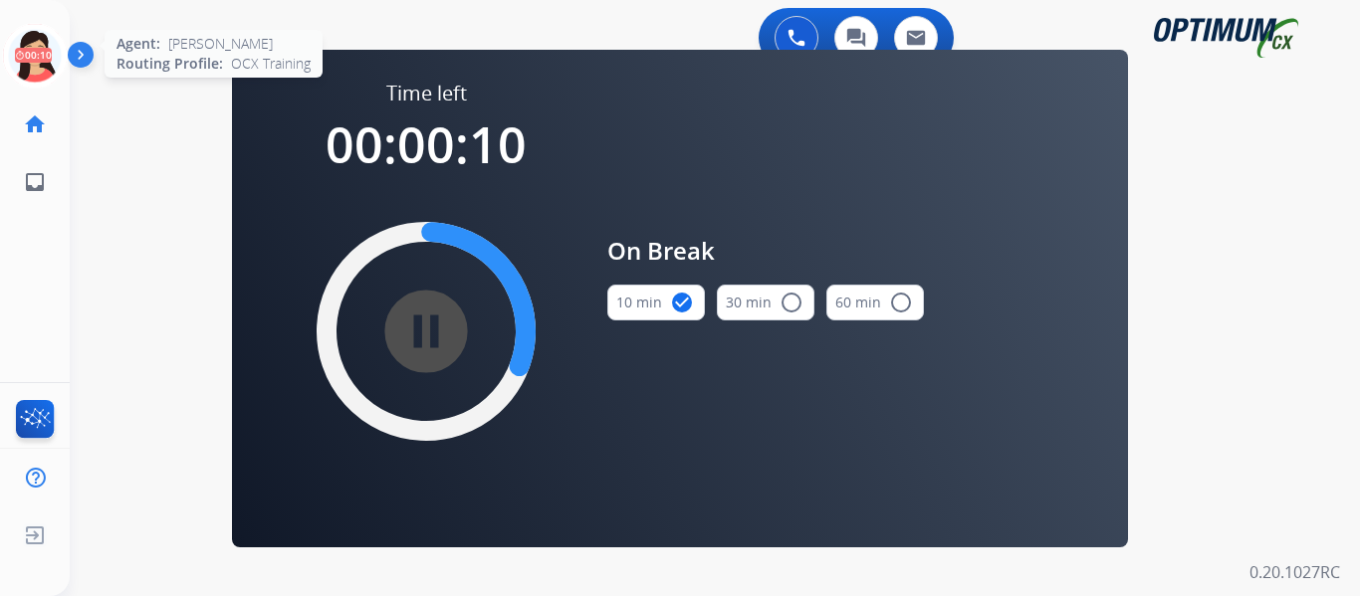
drag, startPoint x: 39, startPoint y: 51, endPoint x: 53, endPoint y: 56, distance: 14.8
click at [39, 51] on icon at bounding box center [35, 56] width 65 height 65
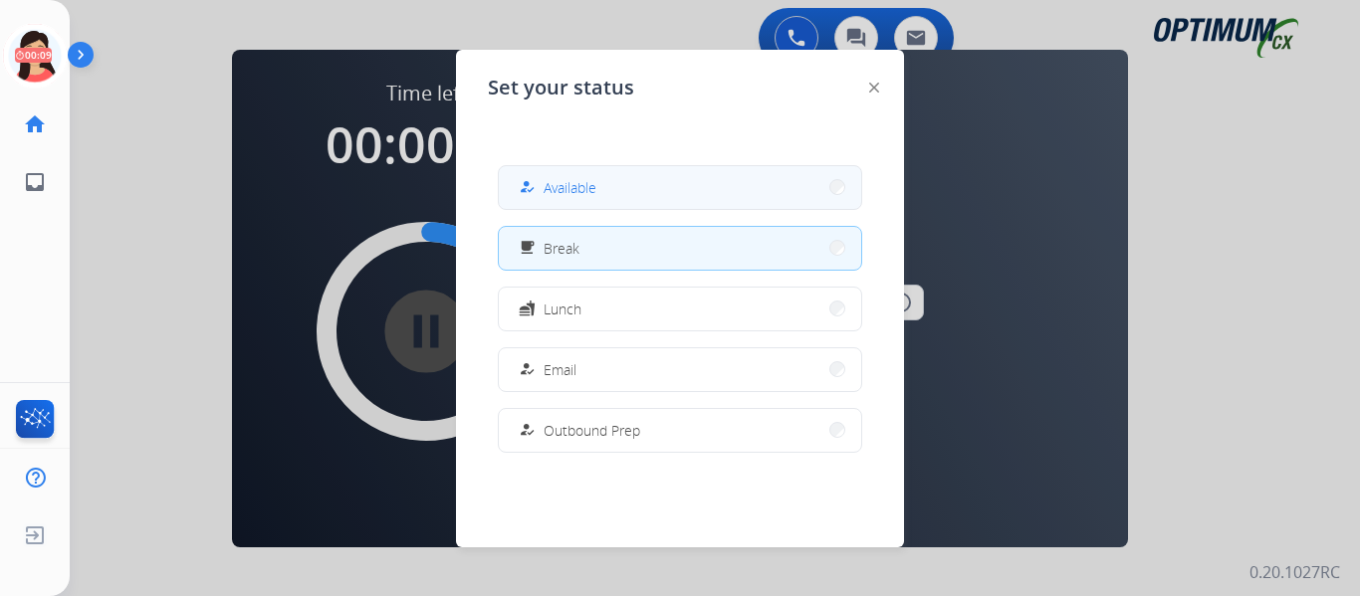
click at [635, 183] on button "how_to_reg Available" at bounding box center [680, 187] width 362 height 43
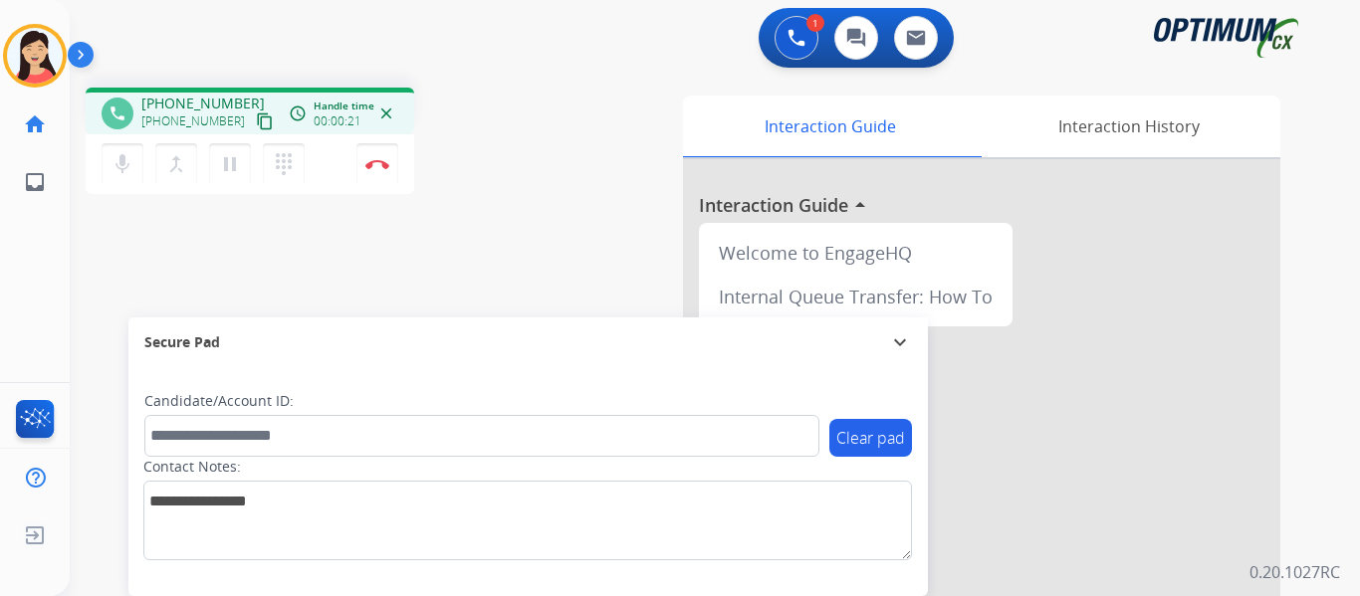
drag, startPoint x: 241, startPoint y: 127, endPoint x: 449, endPoint y: 150, distance: 209.3
click at [256, 127] on mat-icon "content_copy" at bounding box center [265, 121] width 18 height 18
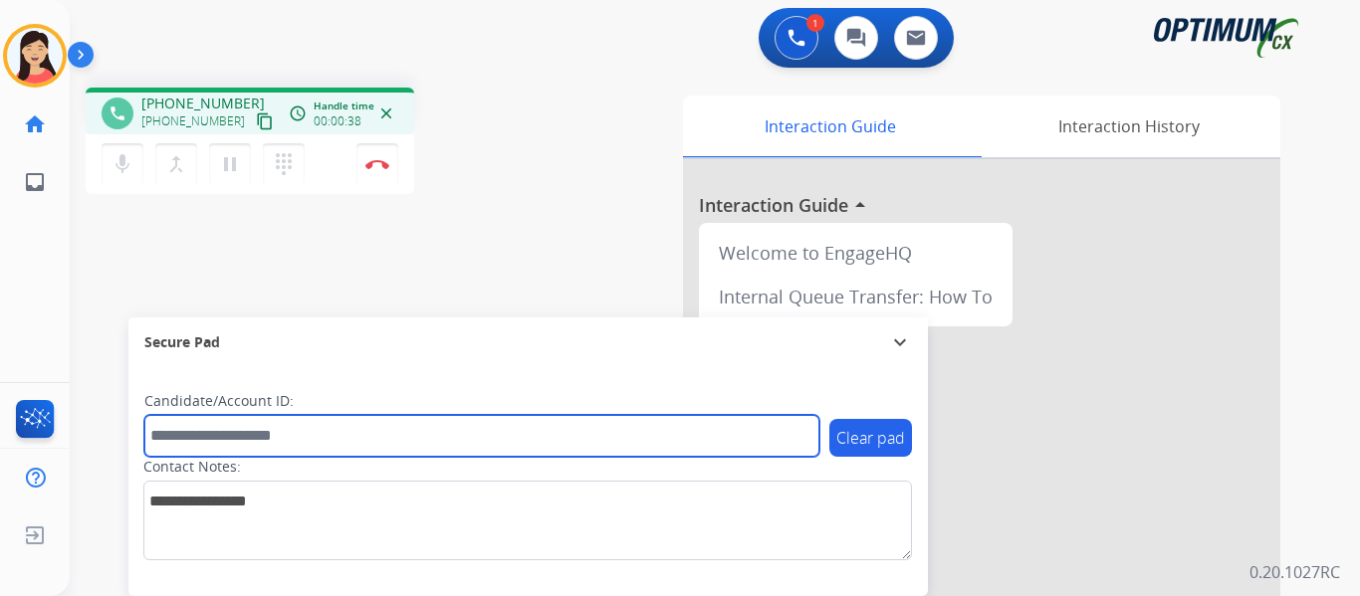
click at [267, 436] on input "text" at bounding box center [481, 436] width 675 height 42
paste input "*******"
type input "*******"
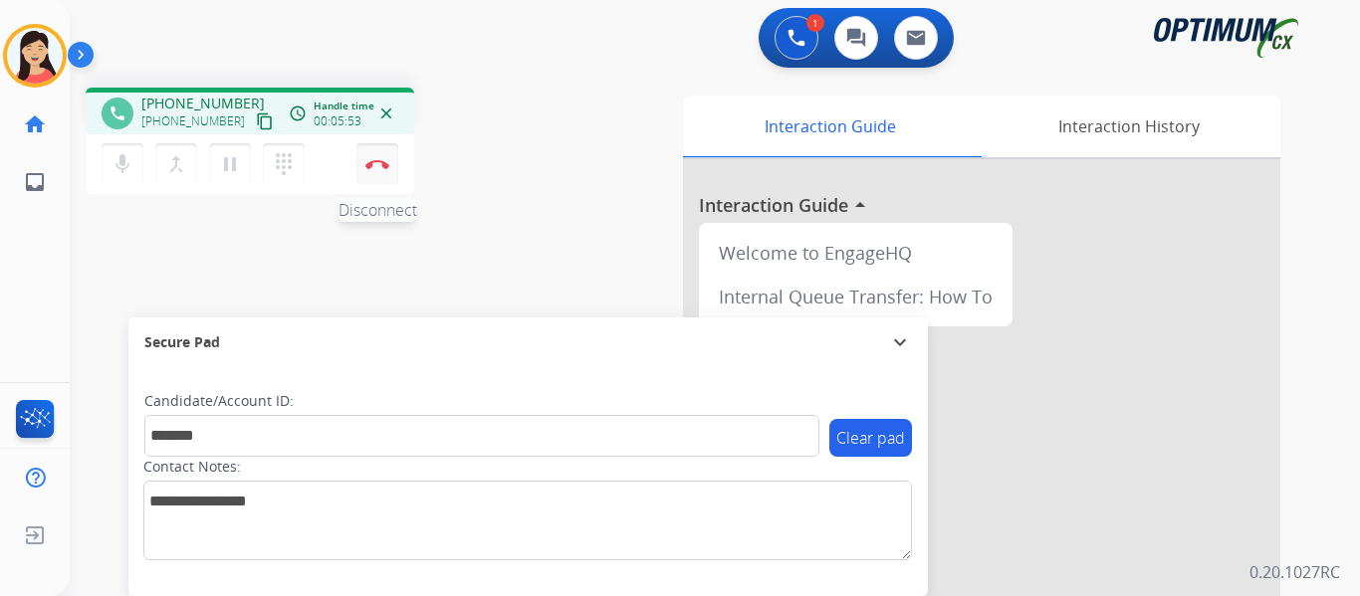
click at [383, 163] on img at bounding box center [377, 164] width 24 height 10
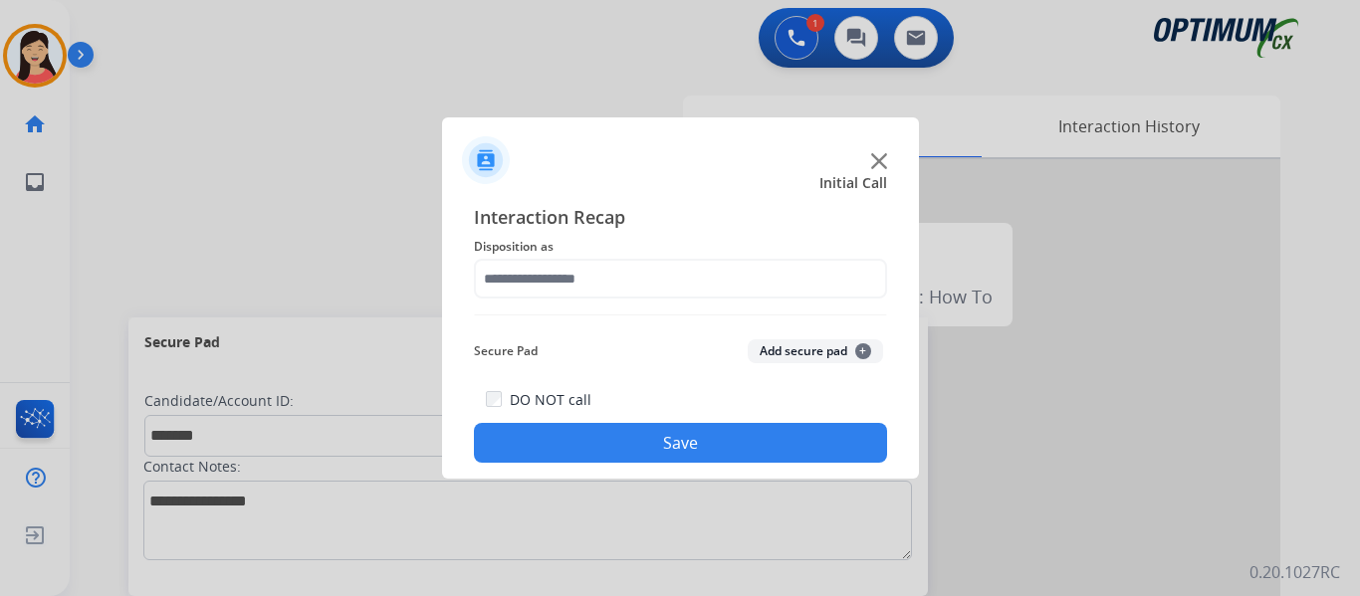
click at [768, 350] on button "Add secure pad +" at bounding box center [815, 351] width 135 height 24
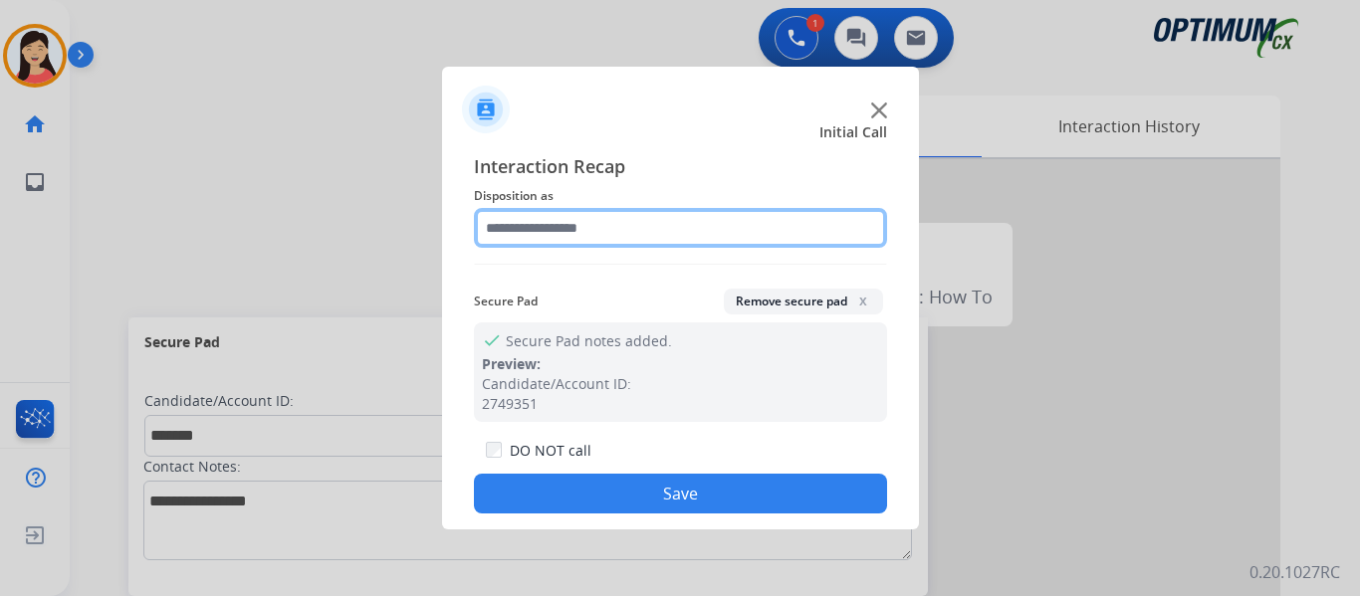
click at [652, 227] on input "text" at bounding box center [680, 228] width 413 height 40
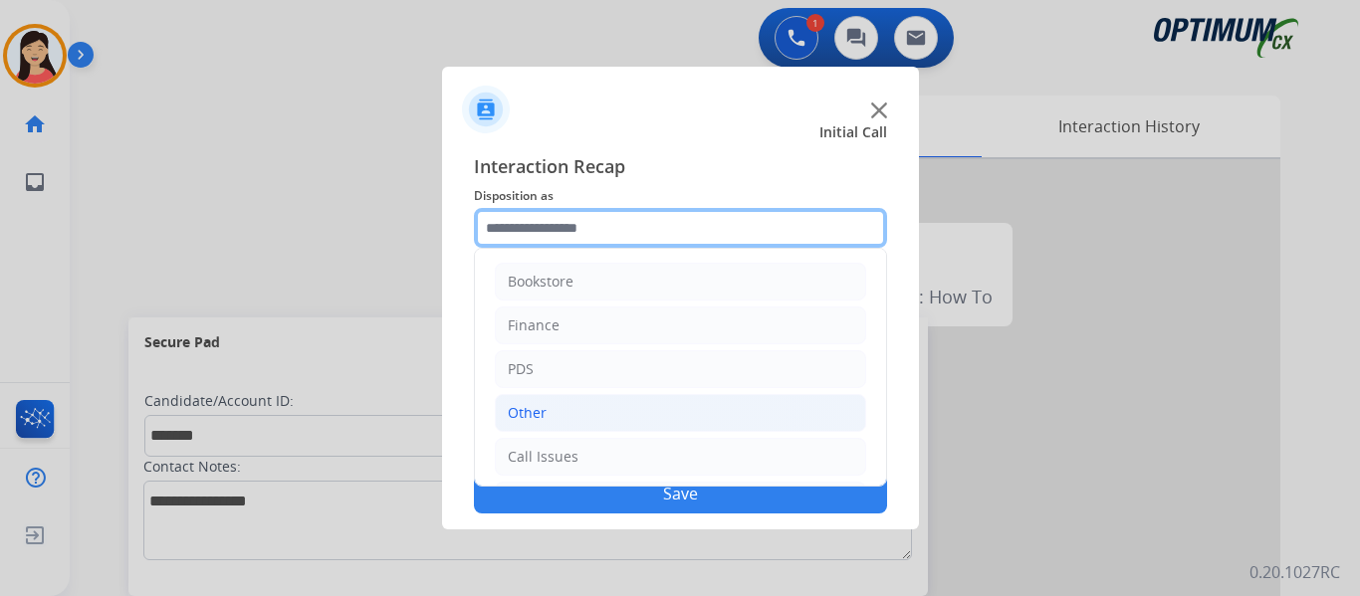
scroll to position [135, 0]
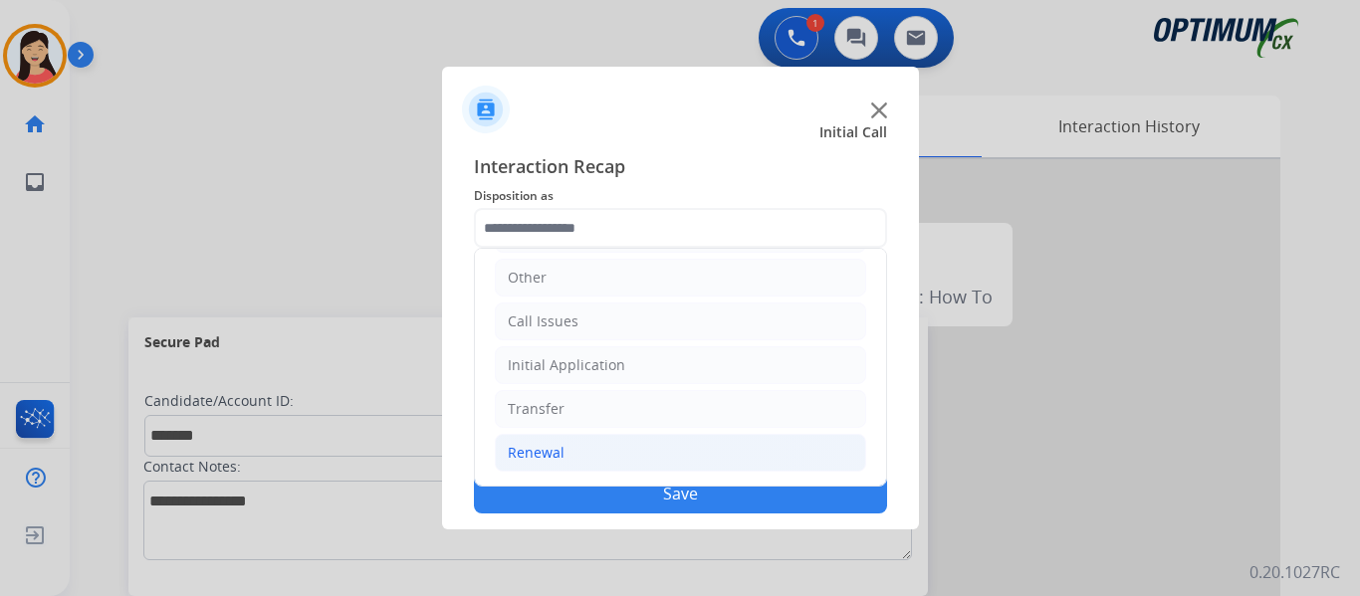
click at [554, 452] on div "Renewal" at bounding box center [536, 453] width 57 height 20
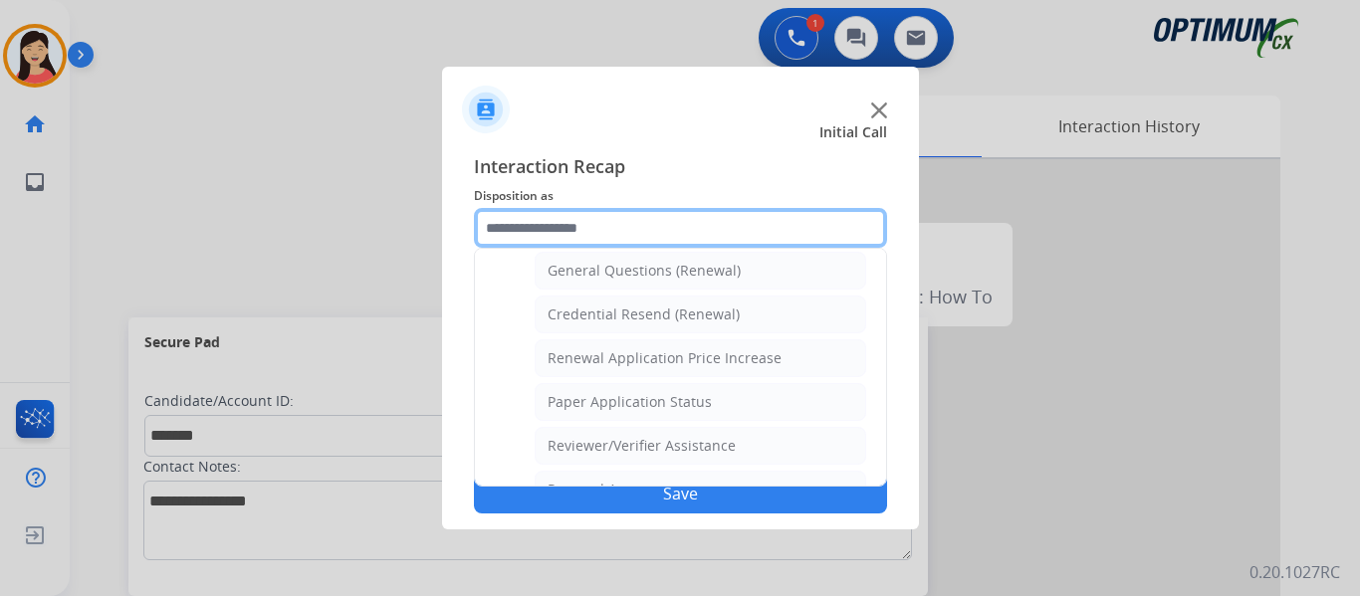
scroll to position [768, 0]
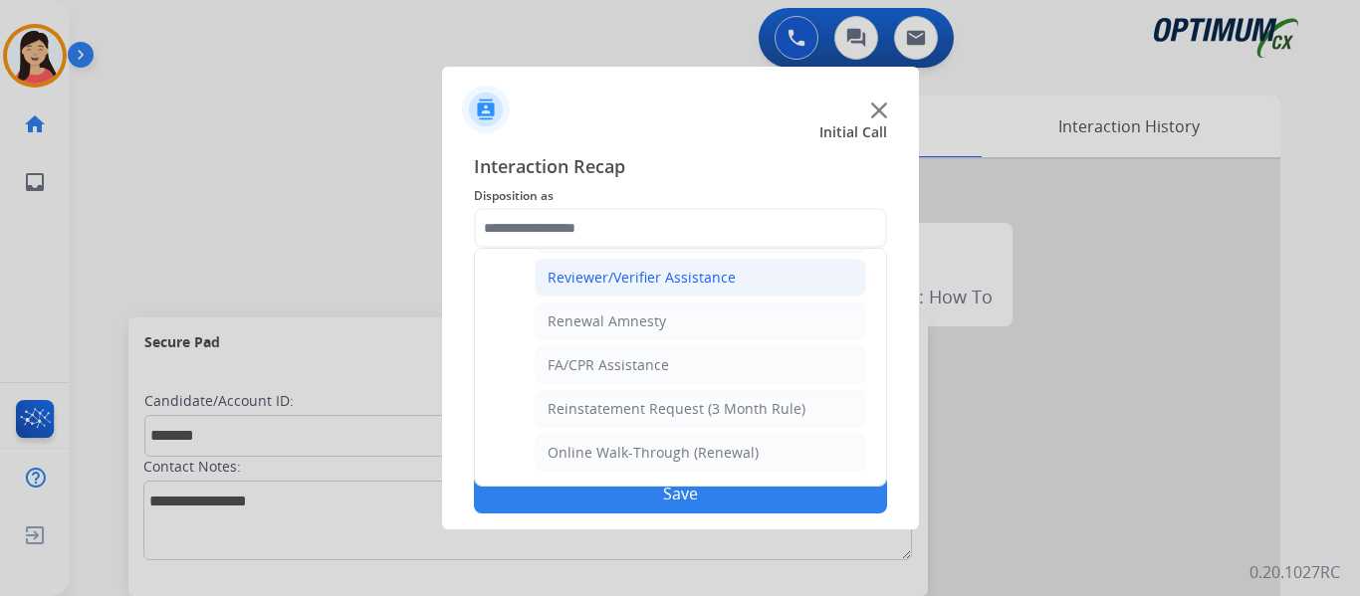
click at [658, 279] on div "Reviewer/Verifier Assistance" at bounding box center [641, 278] width 188 height 20
type input "**********"
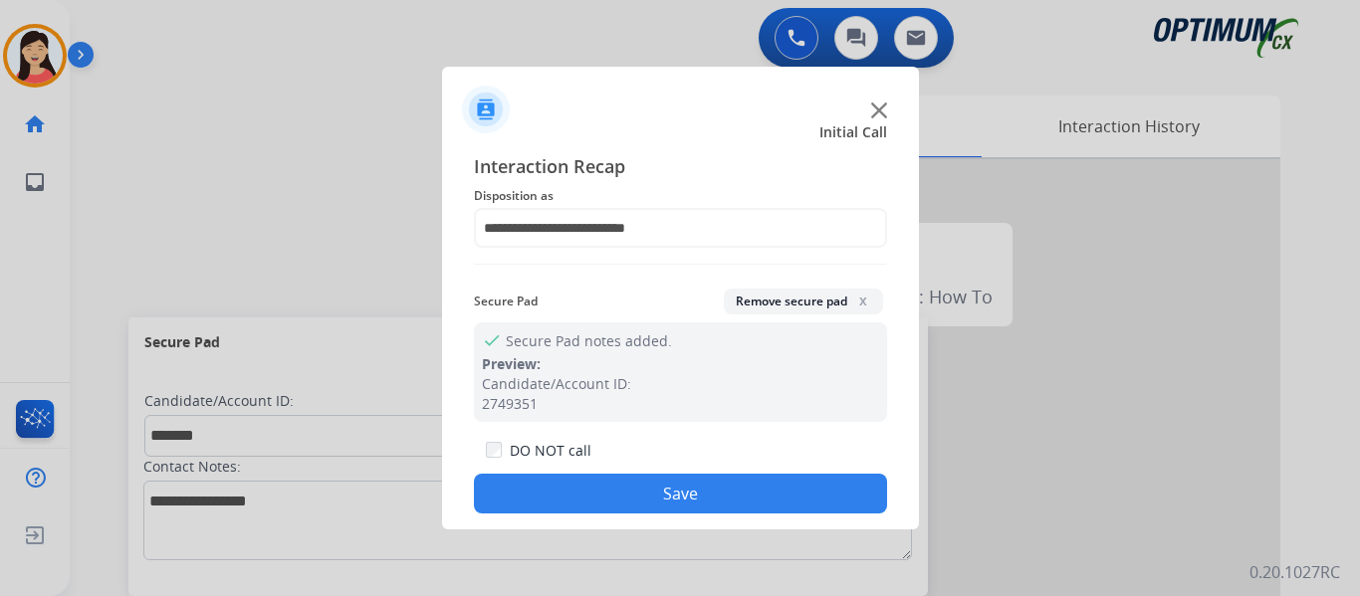
click at [705, 498] on button "Save" at bounding box center [680, 494] width 413 height 40
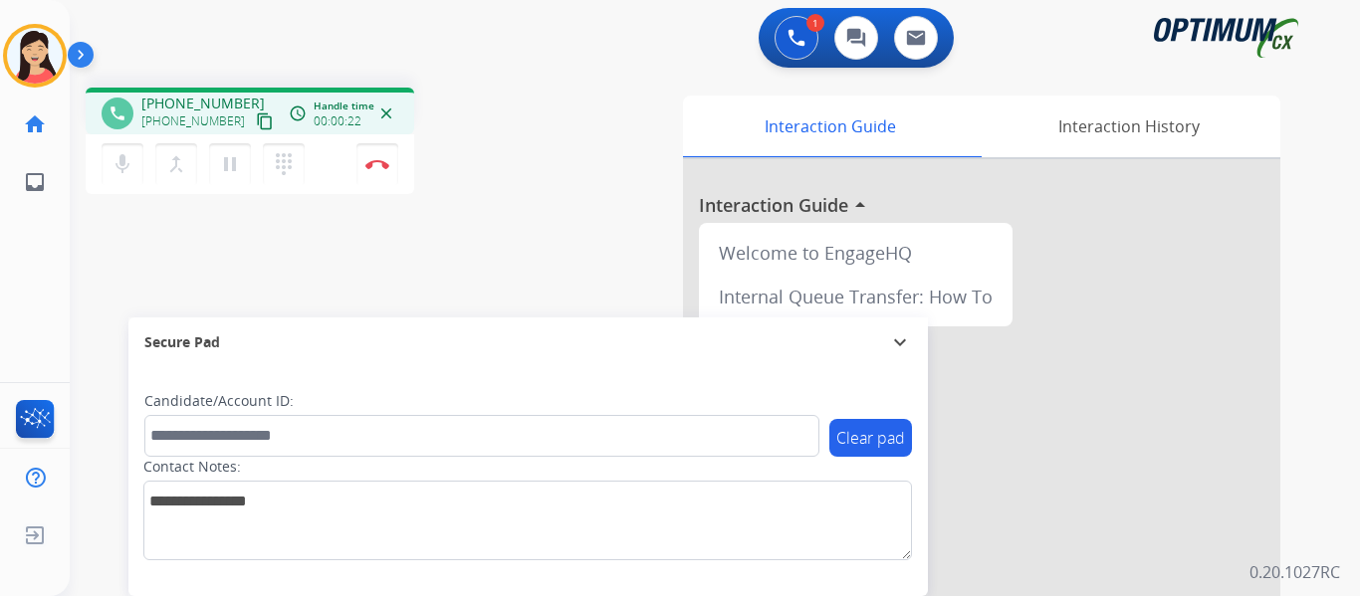
click at [256, 125] on mat-icon "content_copy" at bounding box center [265, 121] width 18 height 18
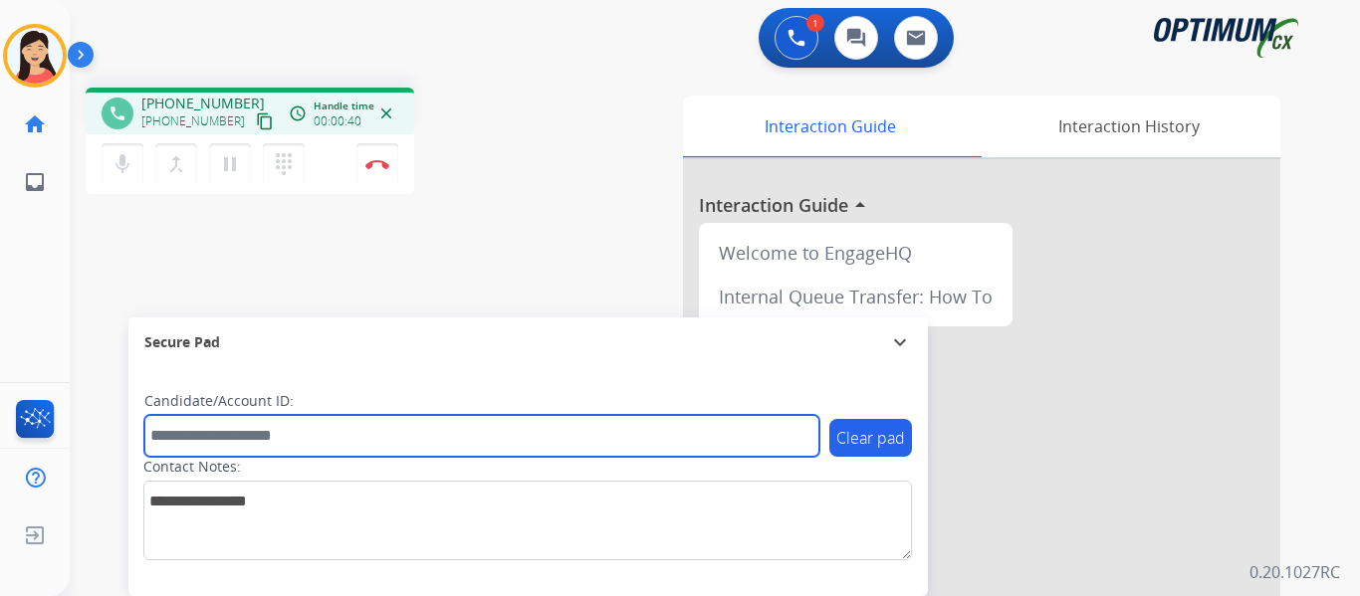
click at [393, 437] on input "text" at bounding box center [481, 436] width 675 height 42
paste input "*******"
type input "*******"
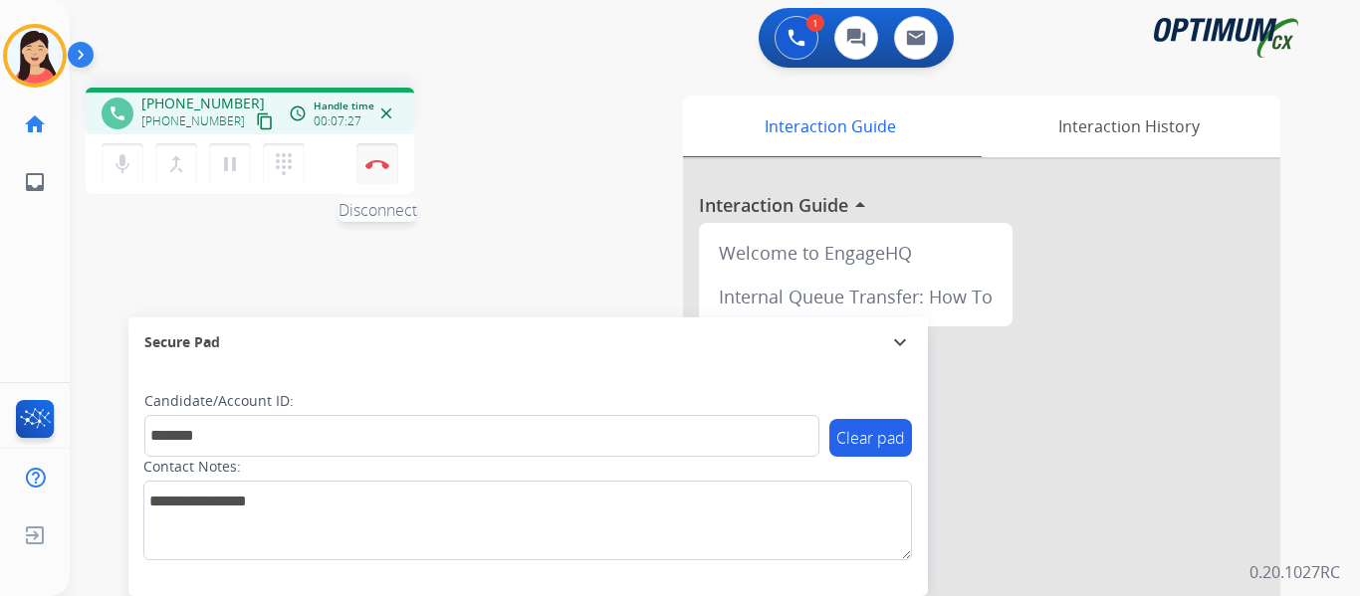
click at [373, 168] on button "Disconnect" at bounding box center [377, 164] width 42 height 42
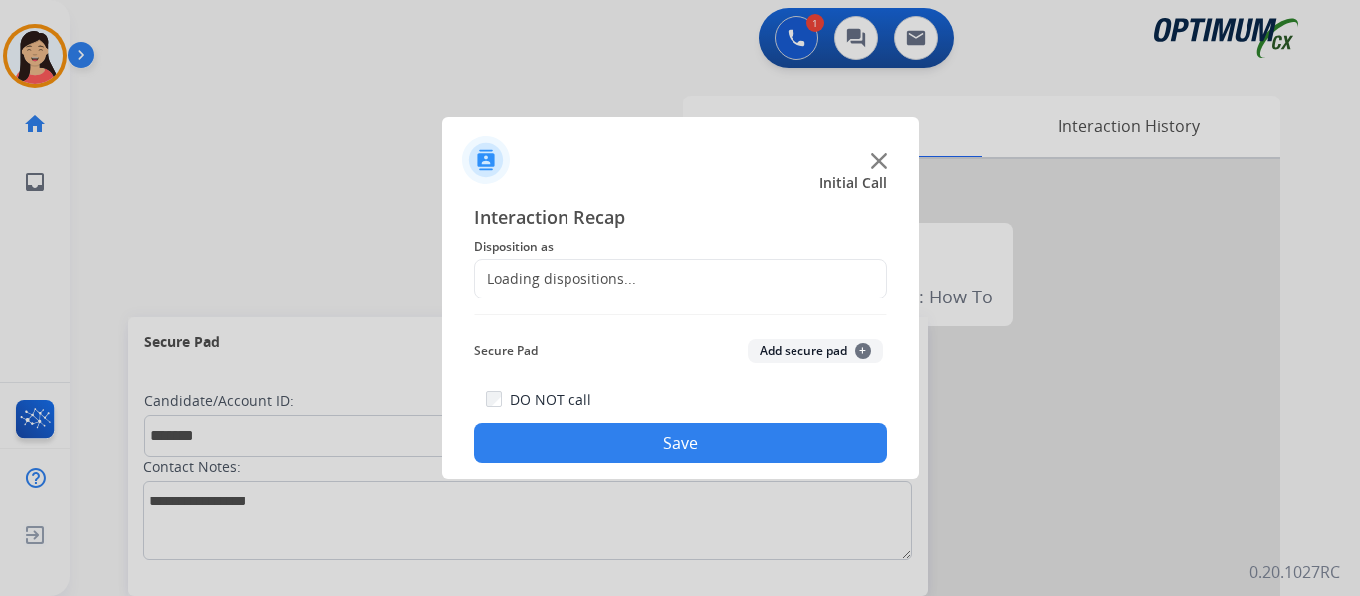
click at [784, 349] on button "Add secure pad +" at bounding box center [815, 351] width 135 height 24
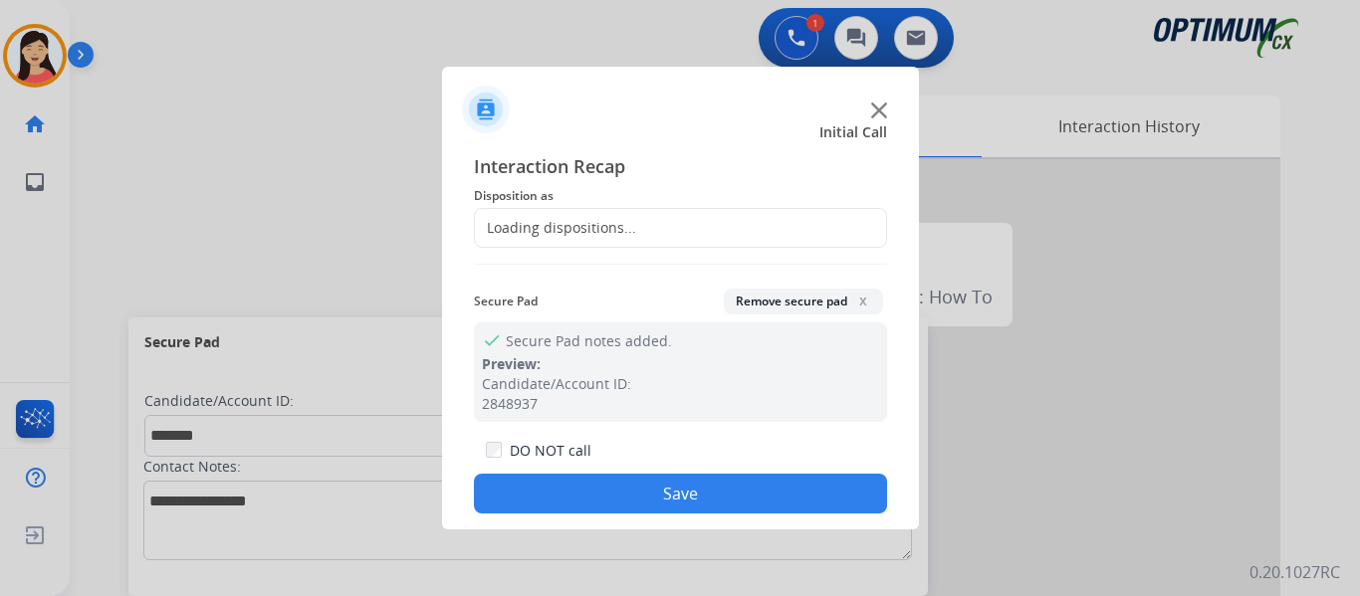
click at [630, 240] on div "Loading dispositions..." at bounding box center [680, 228] width 413 height 40
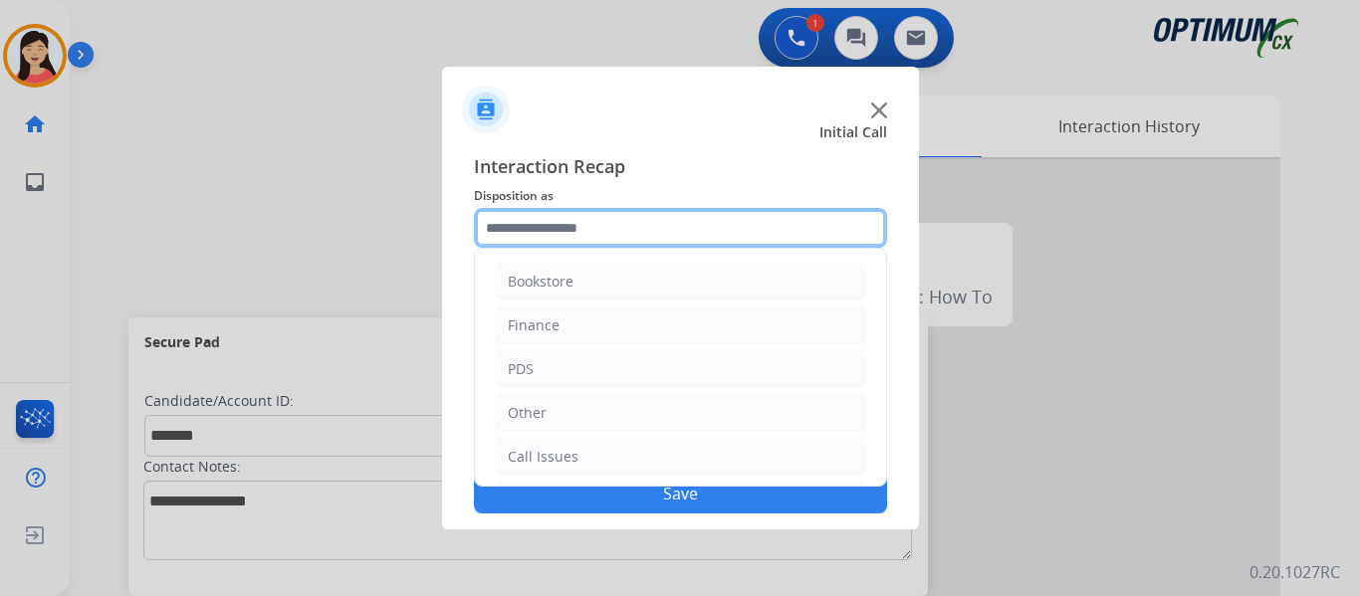
click at [629, 232] on input "text" at bounding box center [680, 228] width 413 height 40
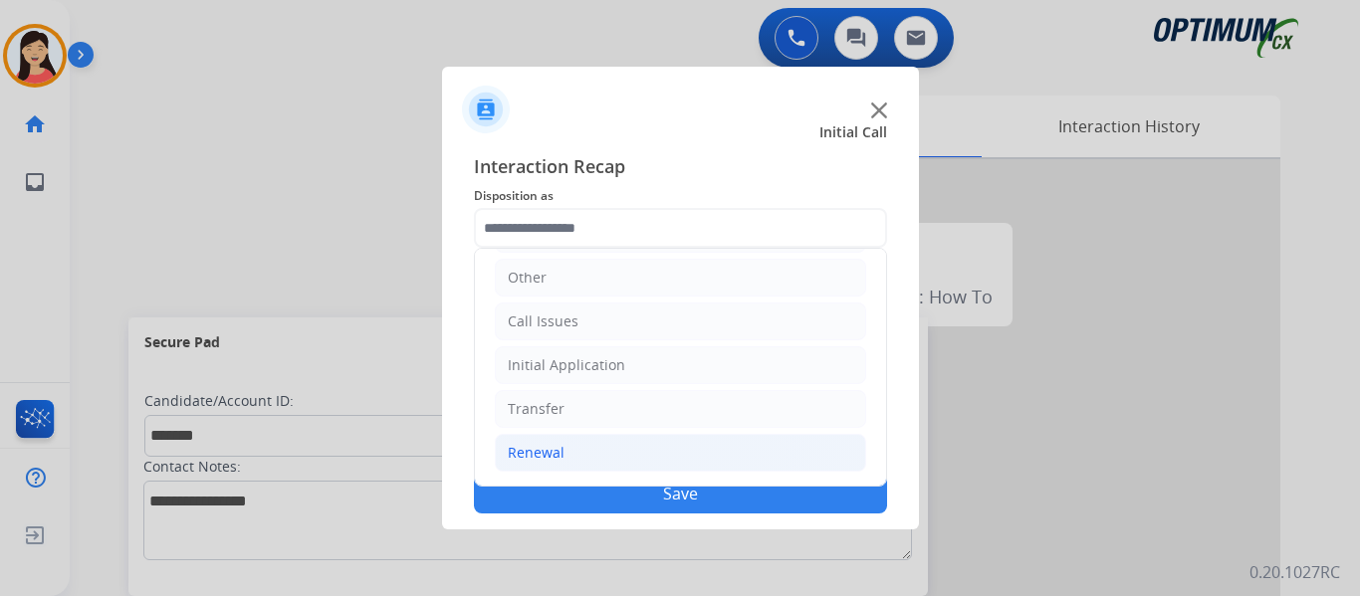
click at [537, 451] on div "Renewal" at bounding box center [536, 453] width 57 height 20
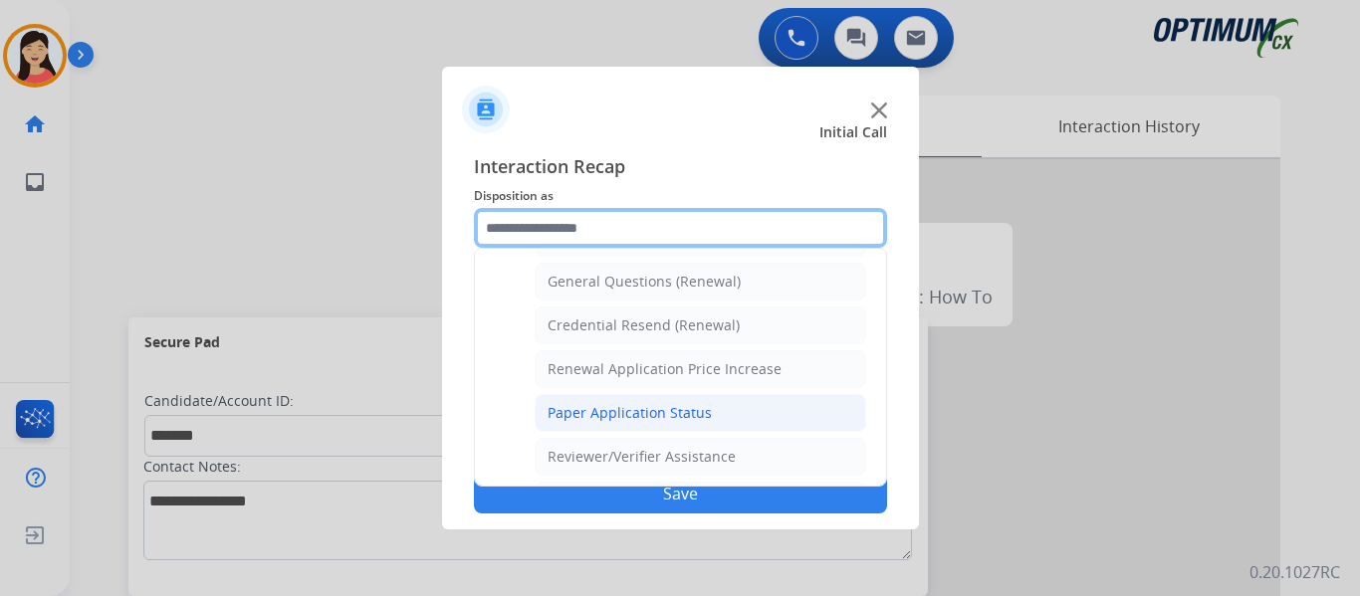
scroll to position [569, 0]
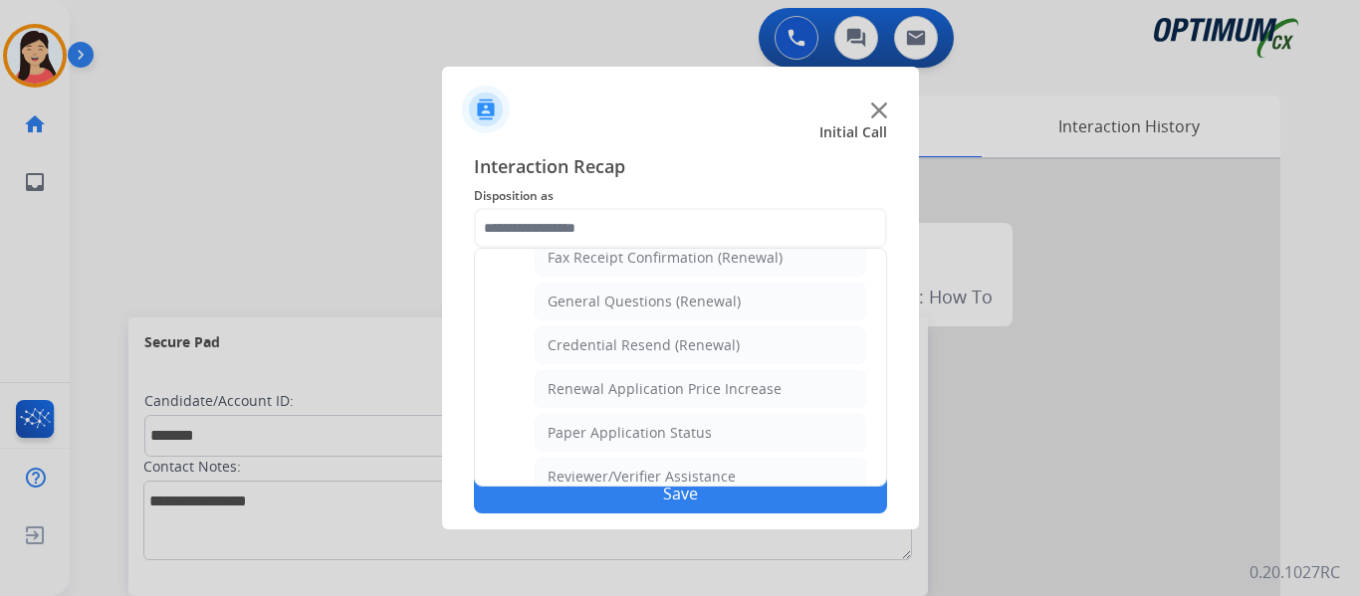
drag, startPoint x: 688, startPoint y: 311, endPoint x: 698, endPoint y: 356, distance: 46.9
click at [688, 310] on div "General Questions (Renewal)" at bounding box center [643, 302] width 193 height 20
type input "**********"
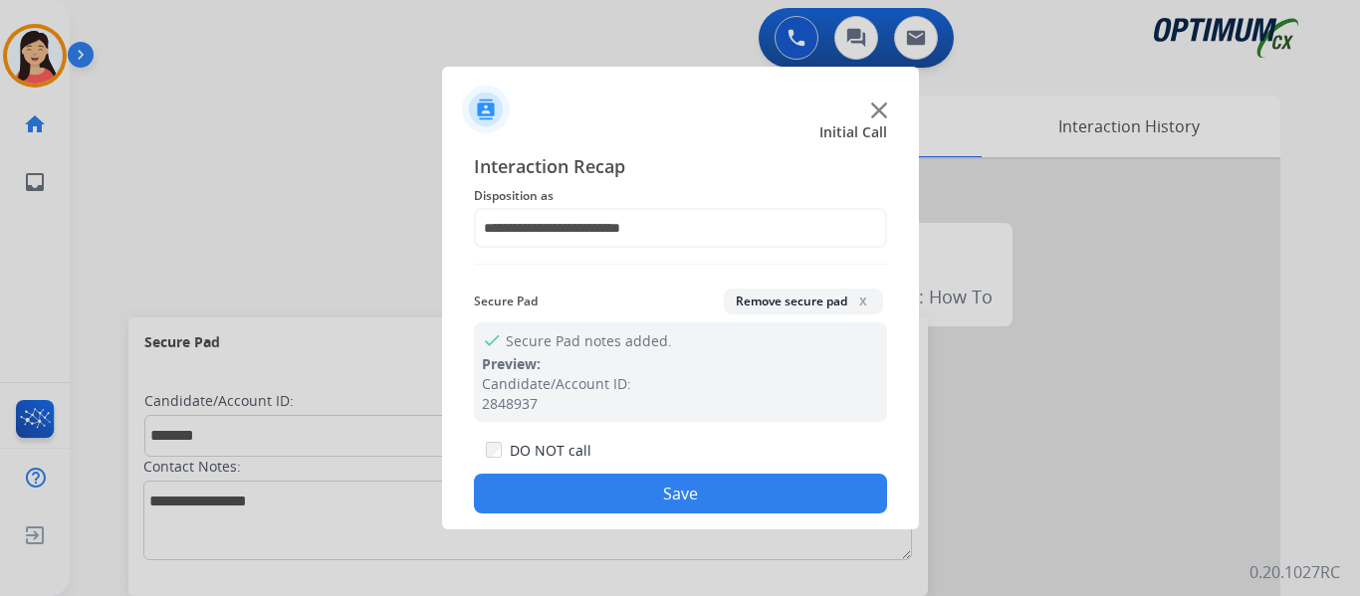
click at [709, 491] on button "Save" at bounding box center [680, 494] width 413 height 40
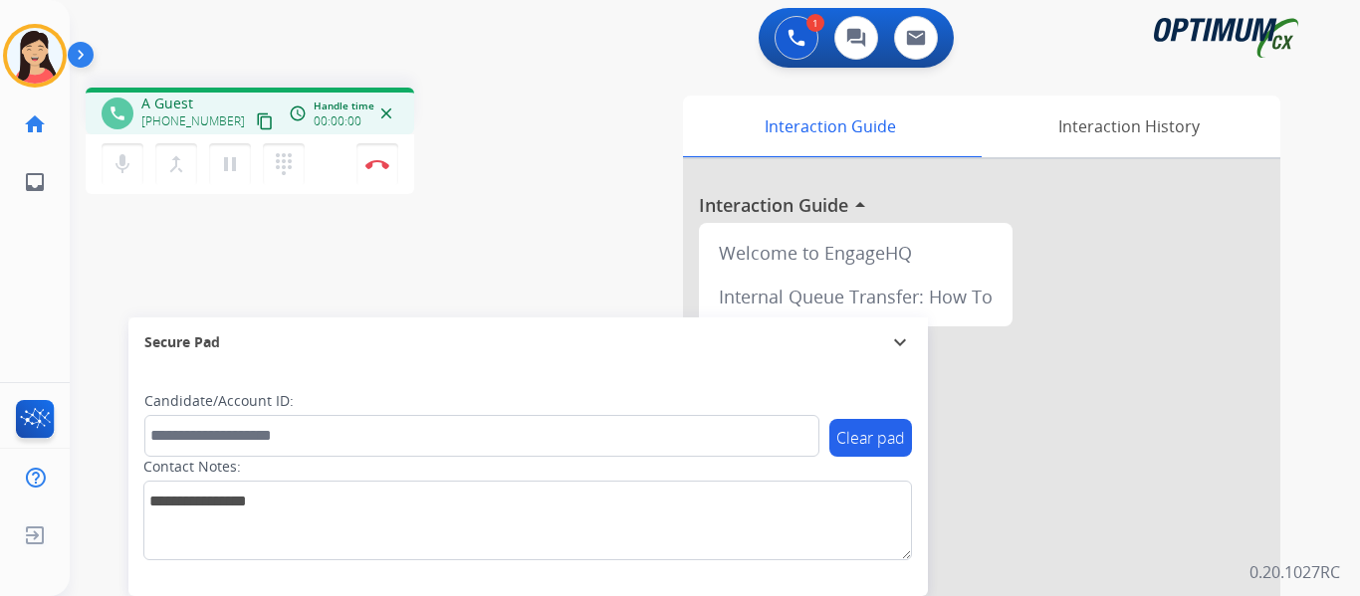
drag, startPoint x: 239, startPoint y: 124, endPoint x: 326, endPoint y: 143, distance: 89.6
click at [256, 124] on mat-icon "content_copy" at bounding box center [265, 121] width 18 height 18
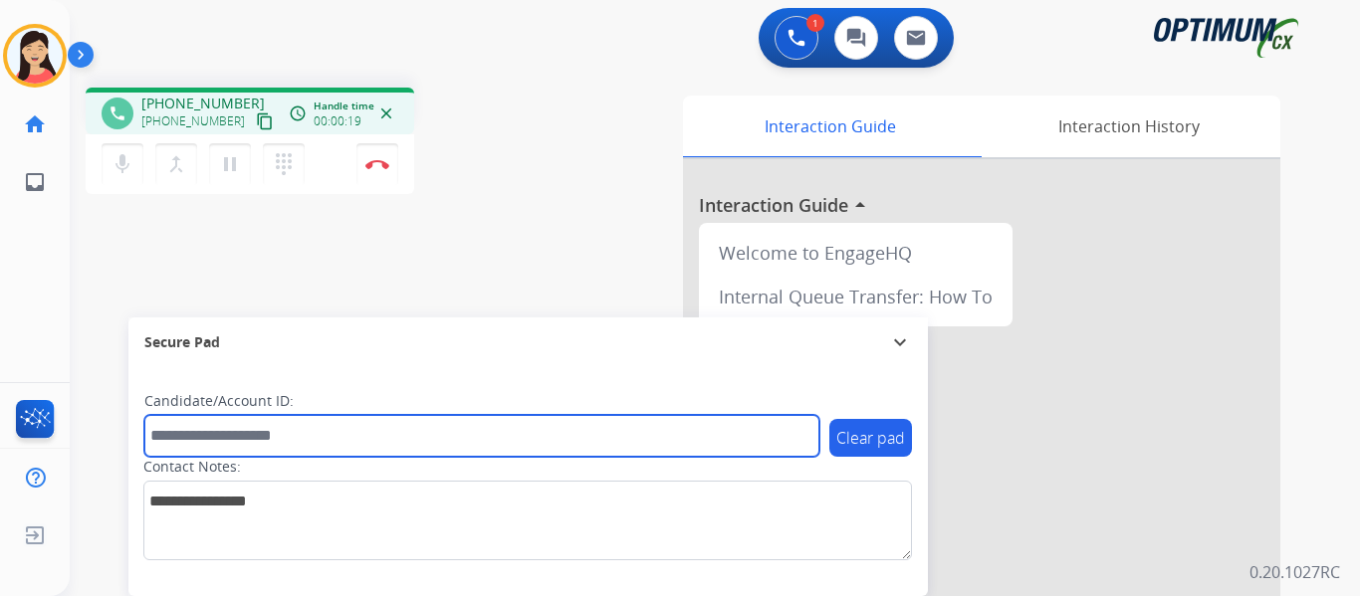
click at [370, 451] on input "text" at bounding box center [481, 436] width 675 height 42
paste input "*******"
type input "*******"
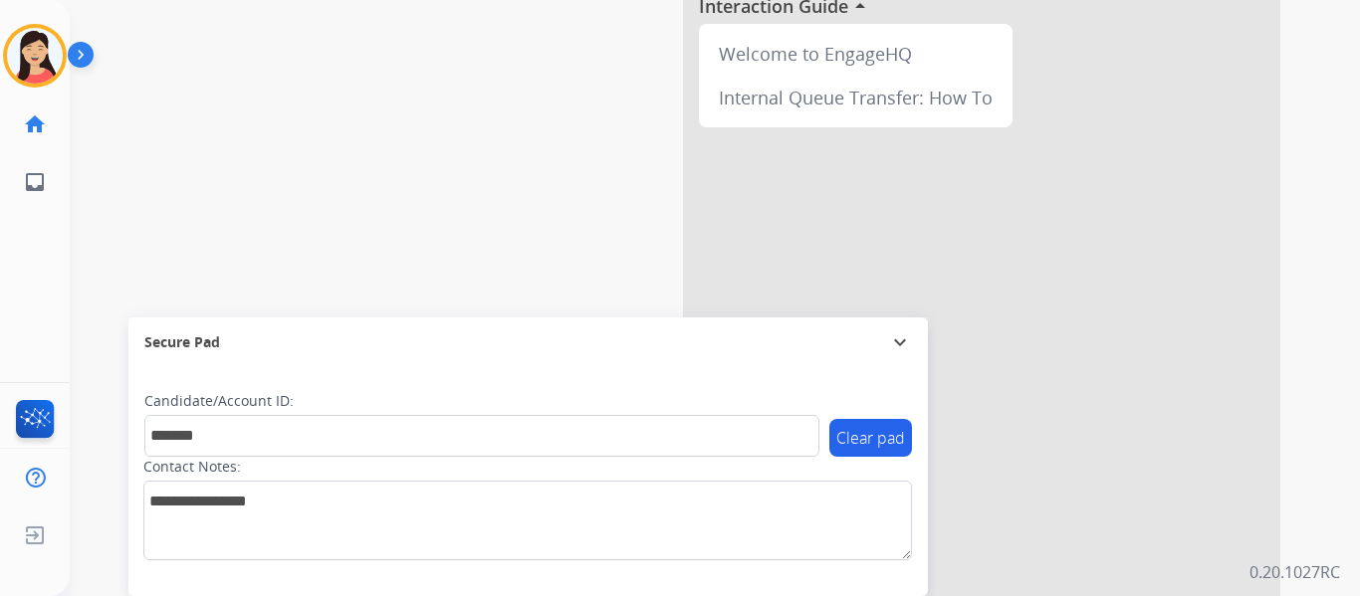
scroll to position [0, 0]
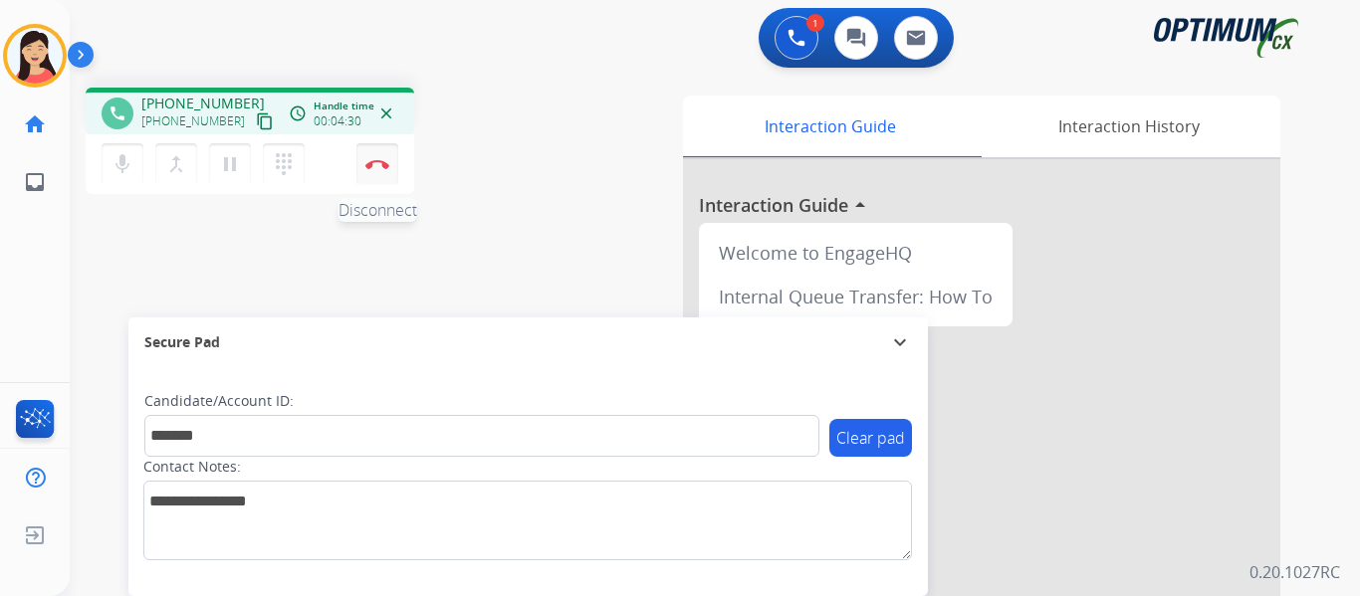
click at [369, 167] on img at bounding box center [377, 164] width 24 height 10
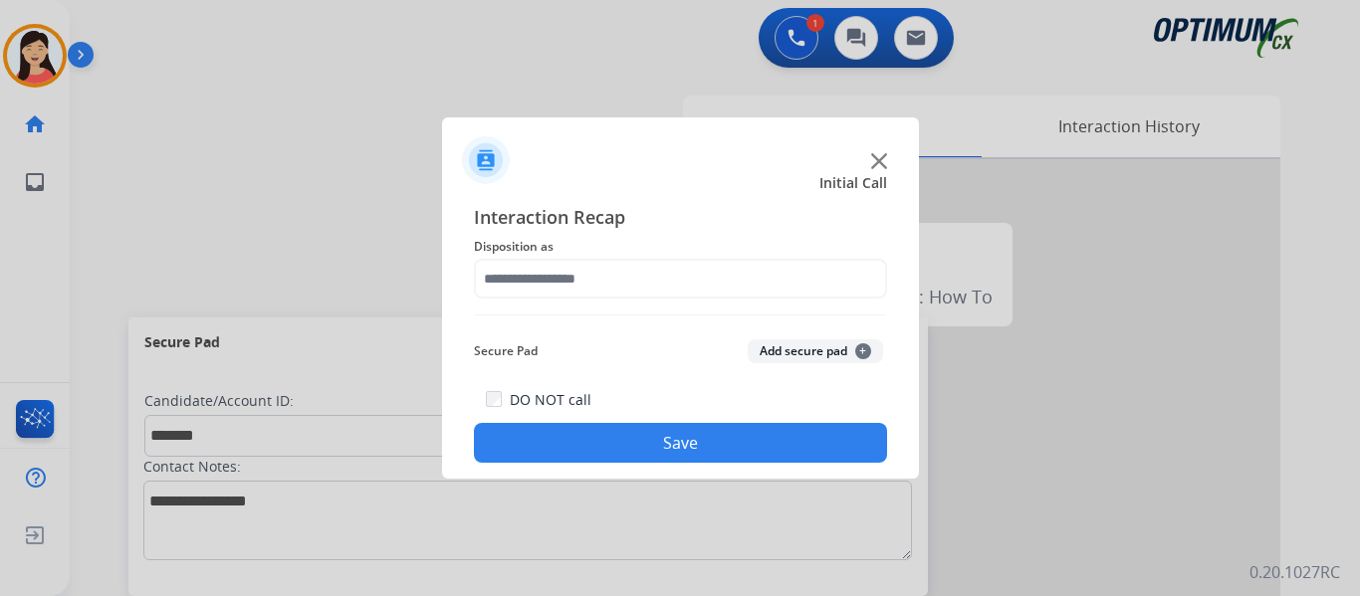
click at [778, 347] on button "Add secure pad +" at bounding box center [815, 351] width 135 height 24
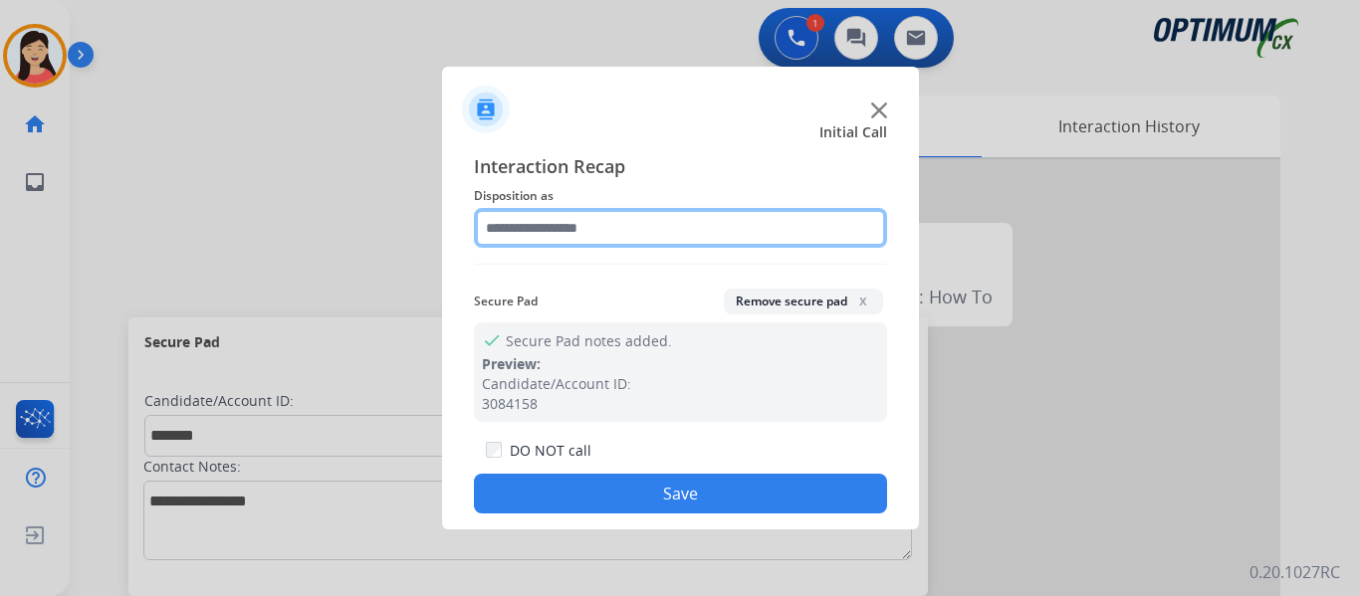
click at [626, 238] on input "text" at bounding box center [680, 228] width 413 height 40
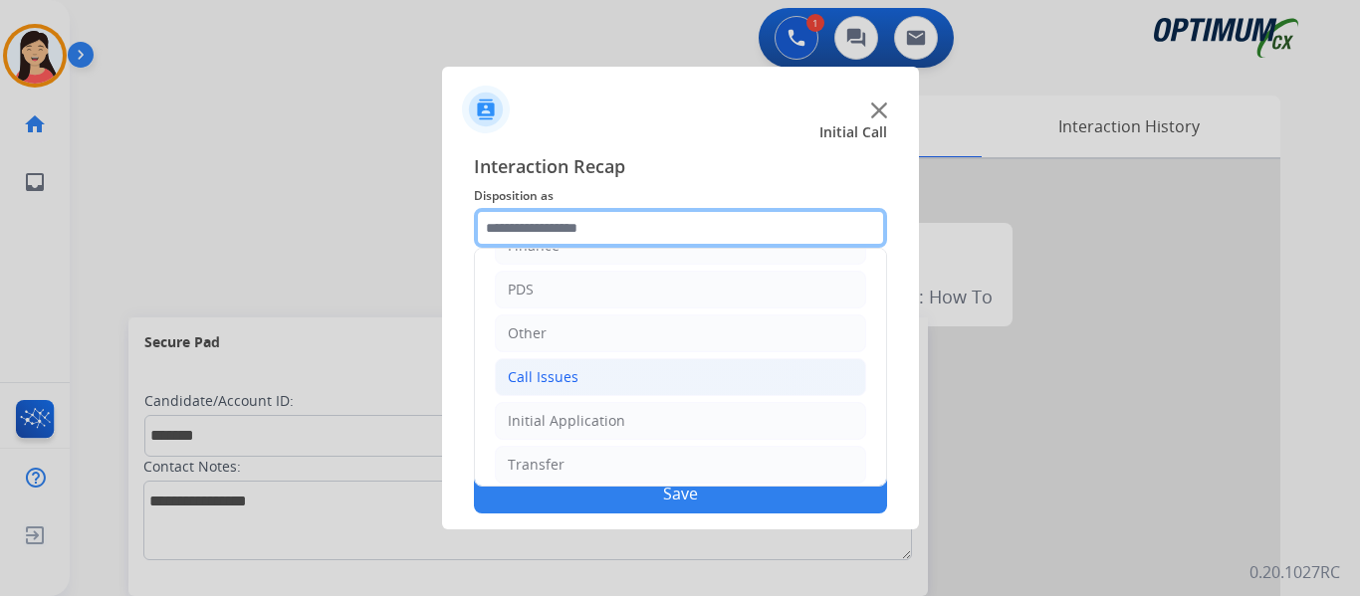
scroll to position [135, 0]
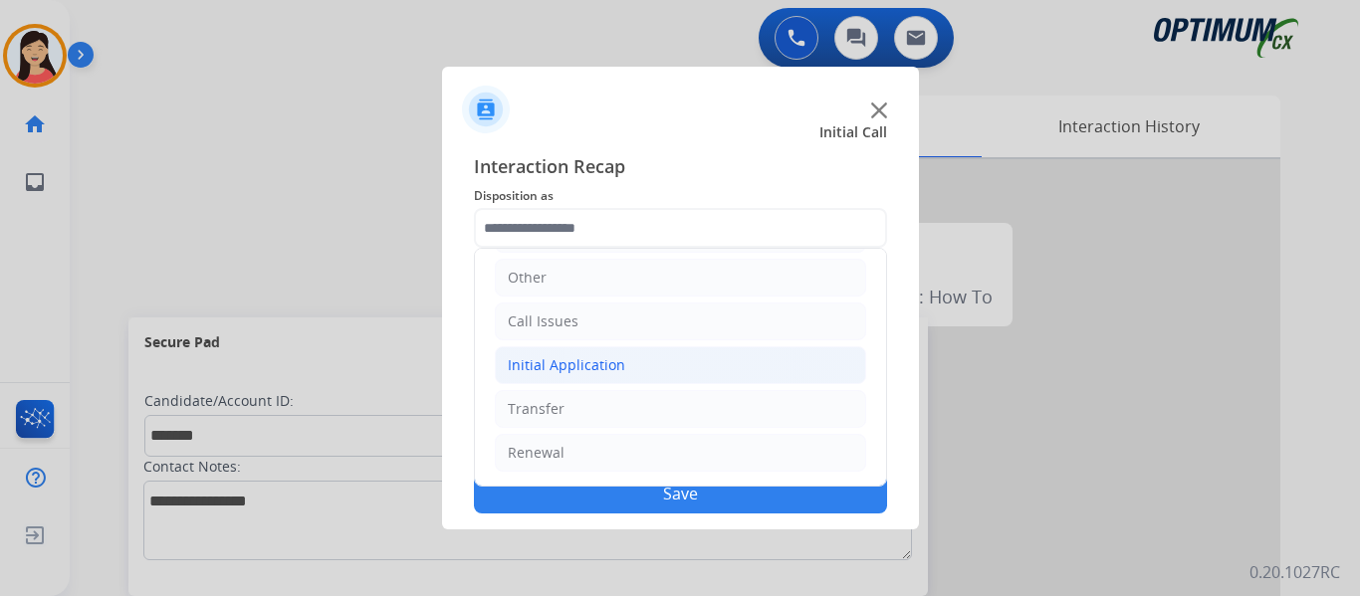
click at [558, 376] on li "Initial Application" at bounding box center [680, 365] width 371 height 38
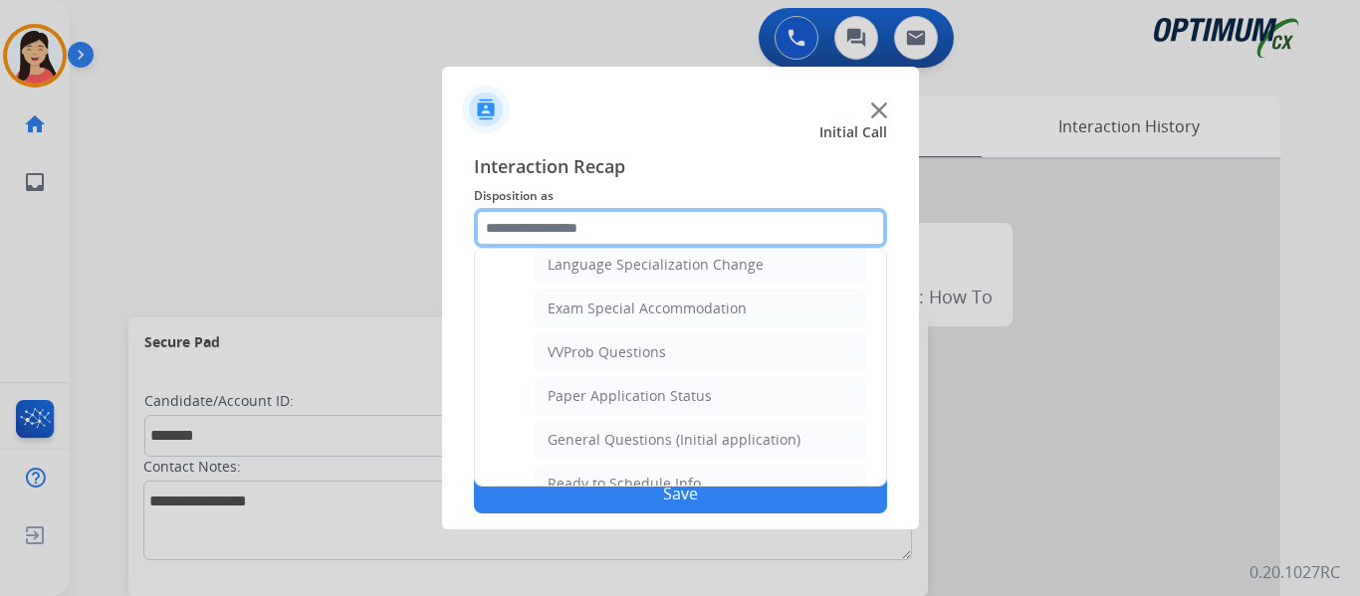
scroll to position [1031, 0]
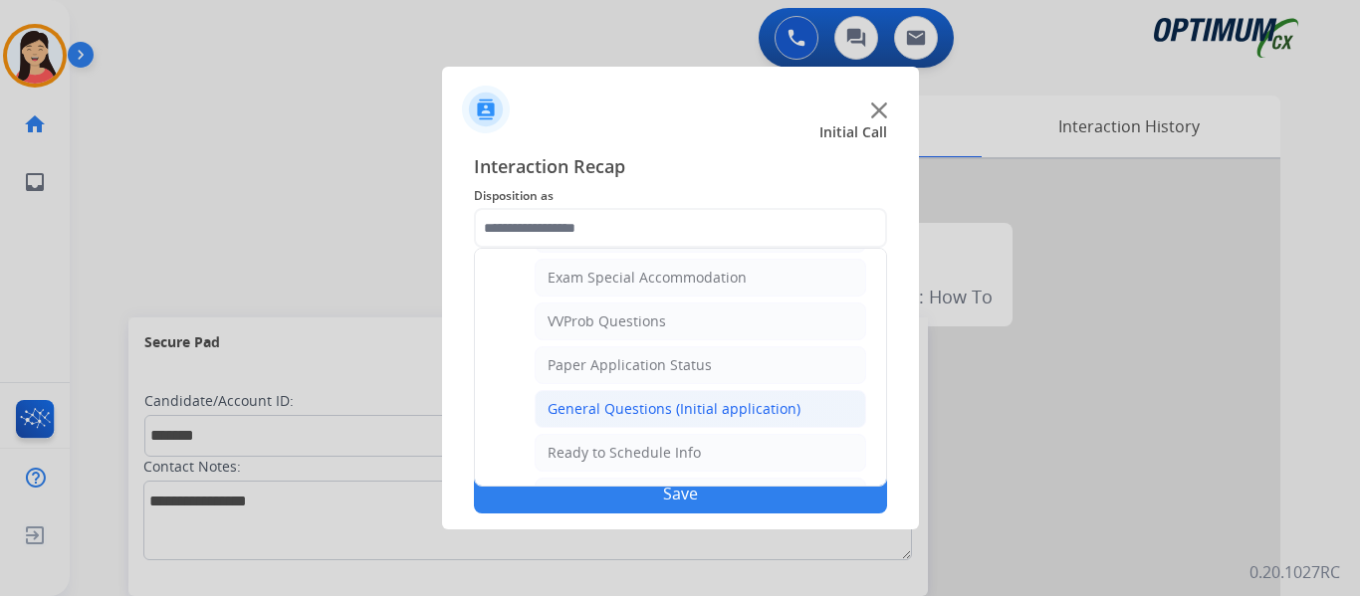
click at [668, 409] on div "General Questions (Initial application)" at bounding box center [673, 409] width 253 height 20
type input "**********"
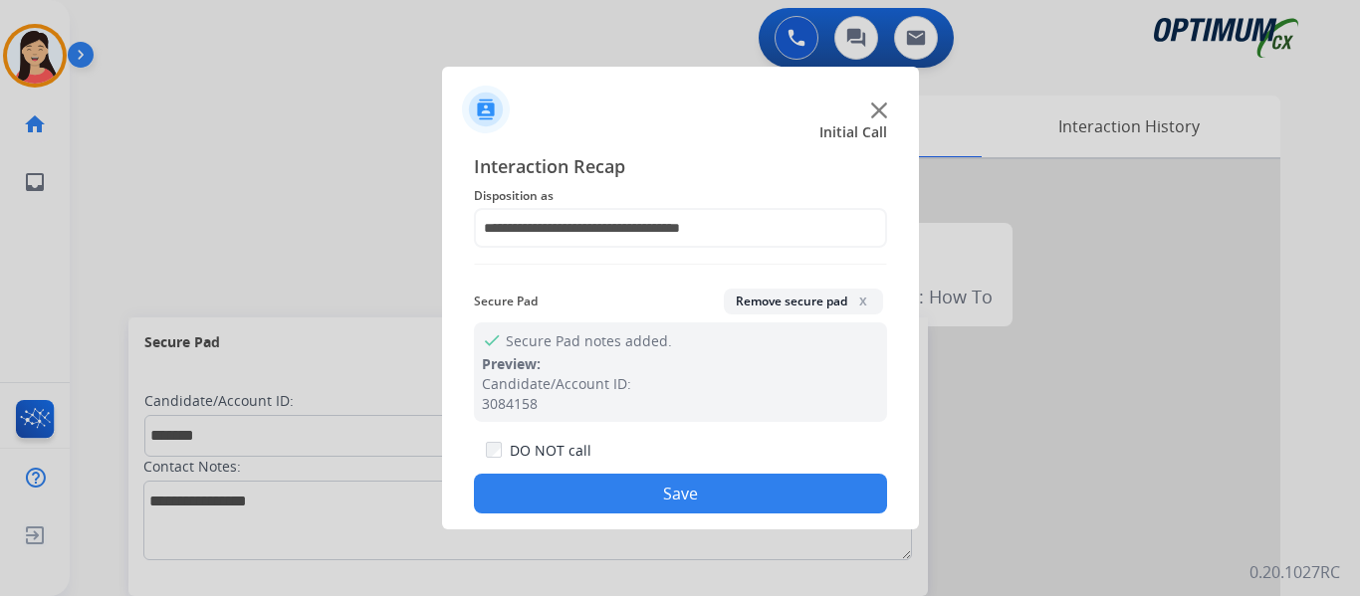
click at [718, 493] on button "Save" at bounding box center [680, 494] width 413 height 40
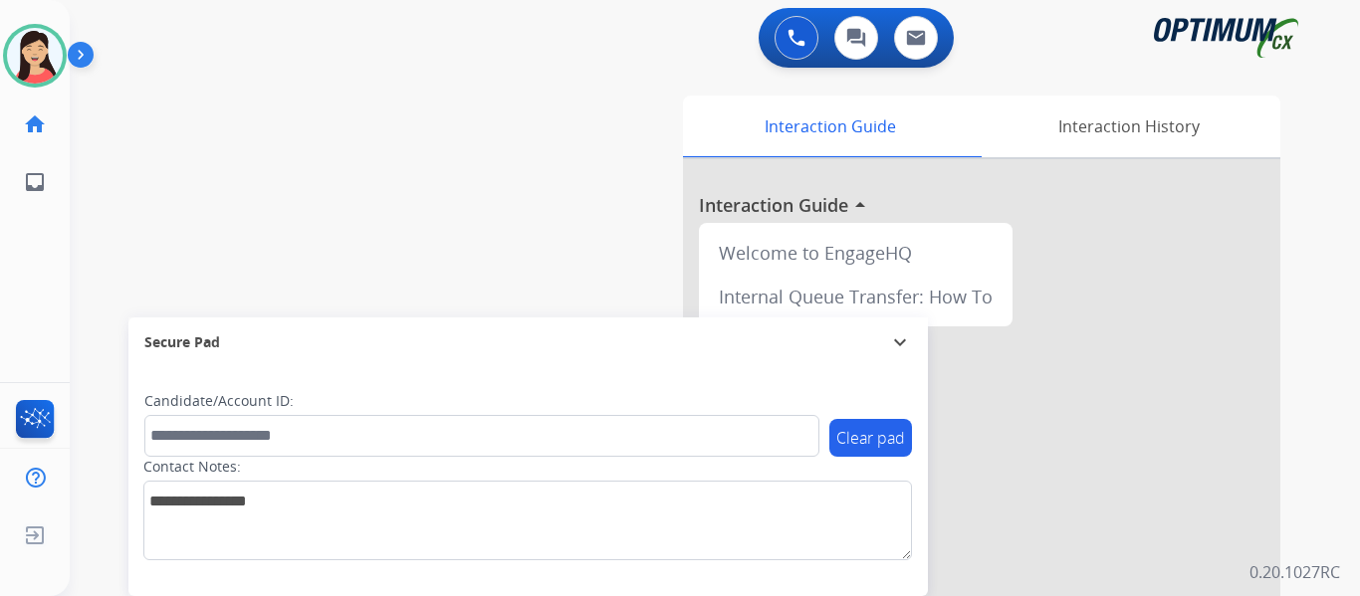
drag, startPoint x: 30, startPoint y: 34, endPoint x: 75, endPoint y: 68, distance: 56.1
click at [30, 34] on img at bounding box center [35, 56] width 56 height 56
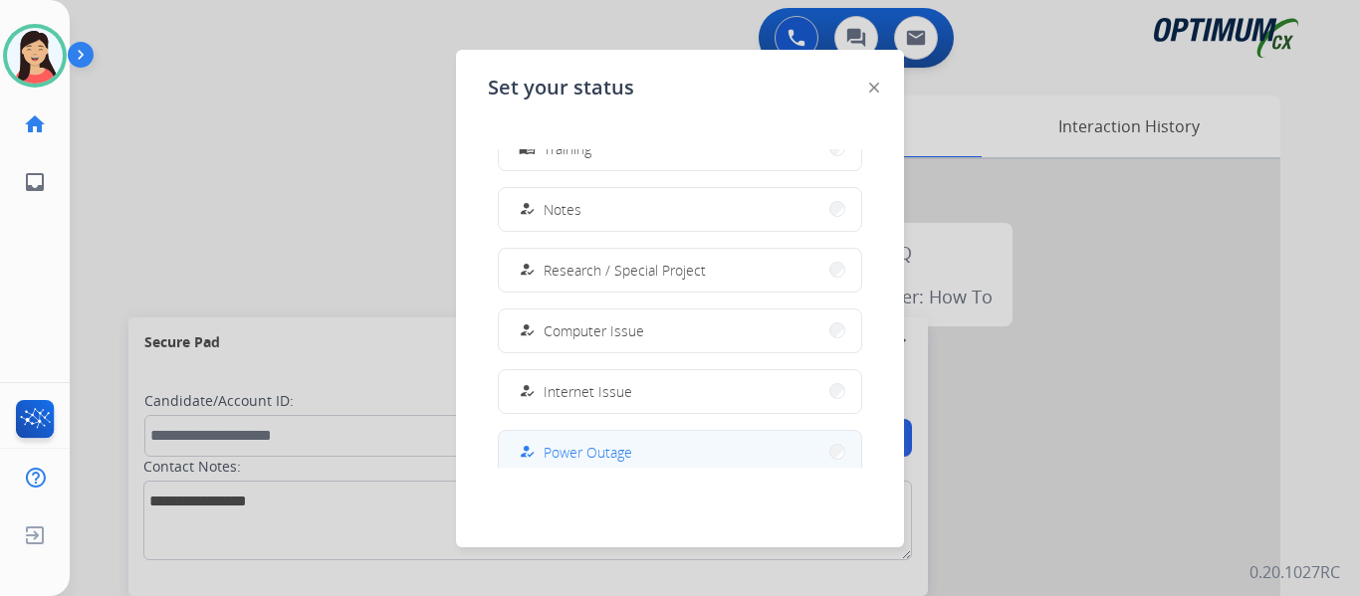
scroll to position [497, 0]
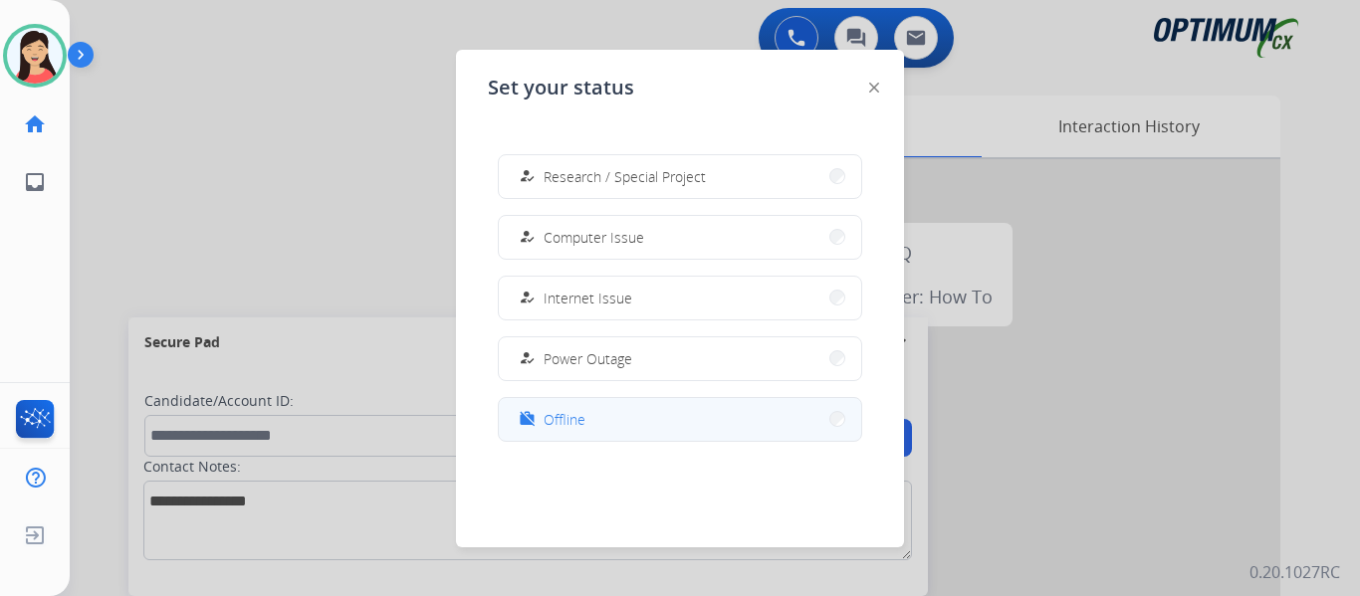
click at [623, 420] on button "work_off Offline" at bounding box center [680, 419] width 362 height 43
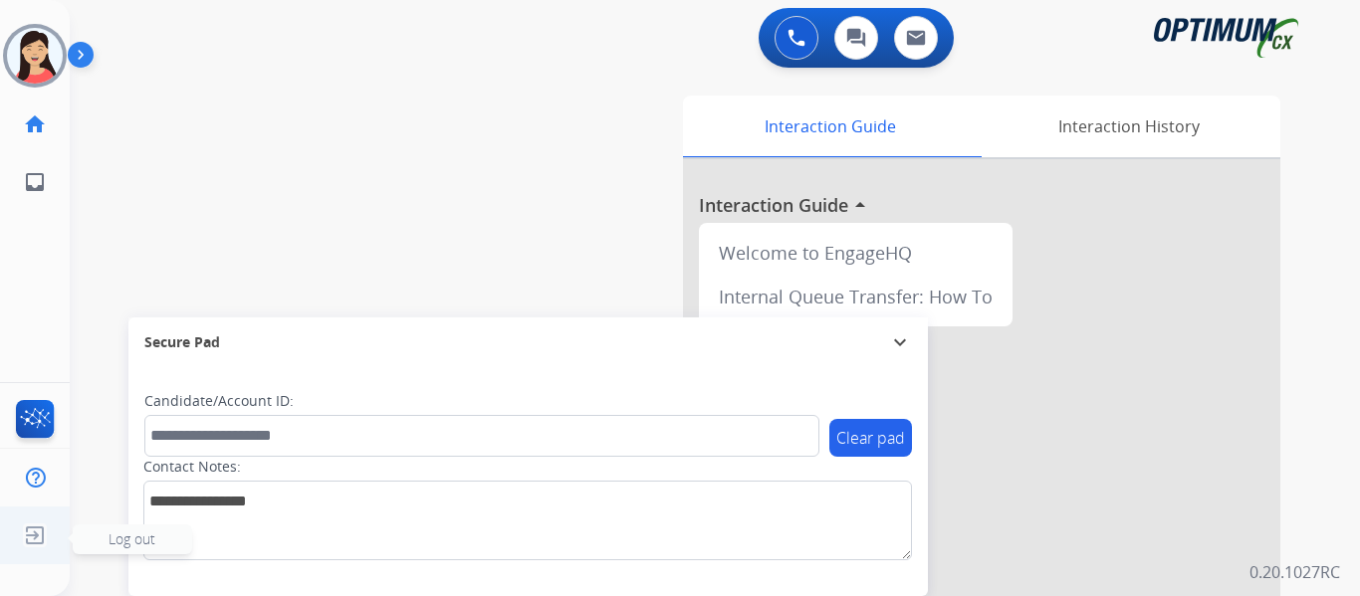
click at [18, 528] on img at bounding box center [35, 536] width 36 height 38
